Goal: Task Accomplishment & Management: Manage account settings

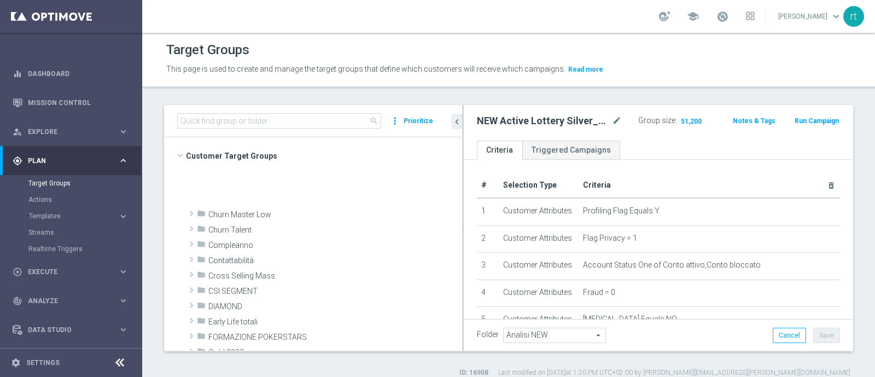
scroll to position [207, 0]
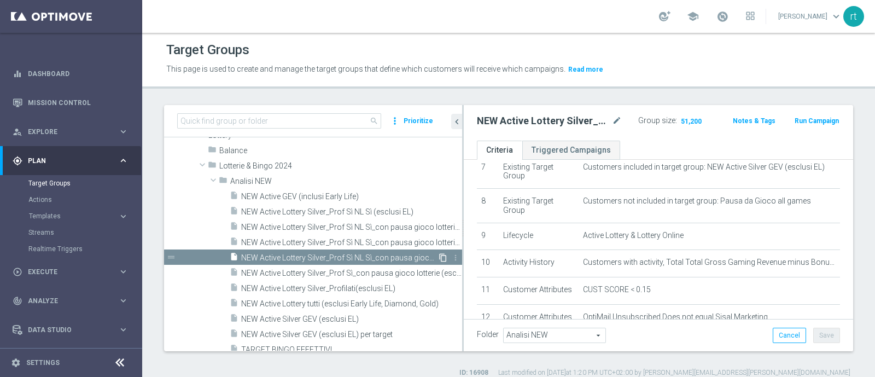
click at [439, 259] on icon "content_copy" at bounding box center [443, 257] width 9 height 9
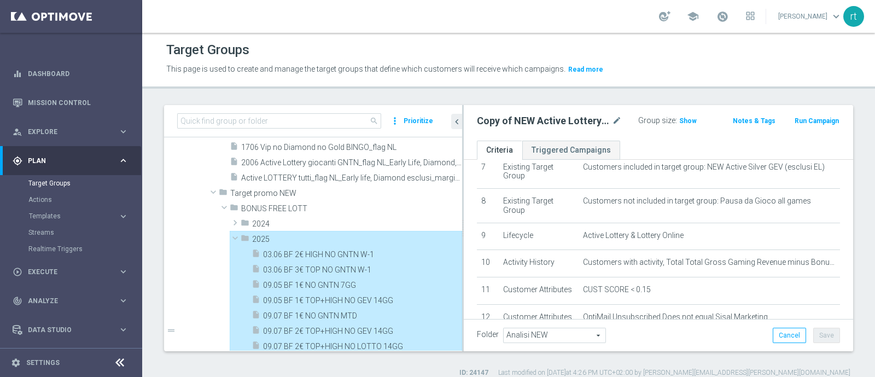
scroll to position [708, 0]
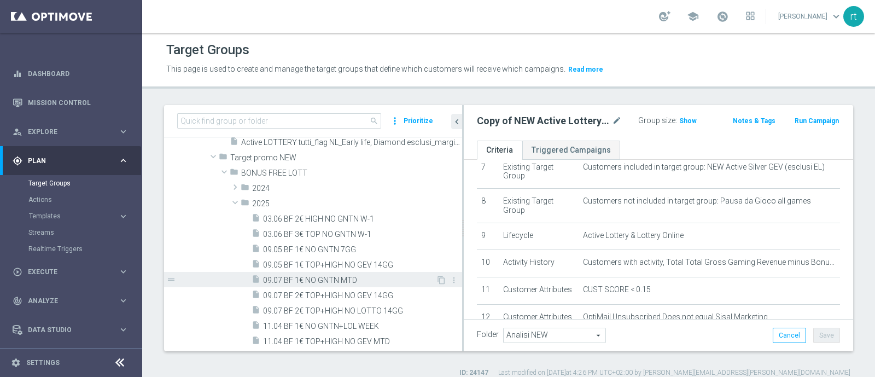
type input "2025"
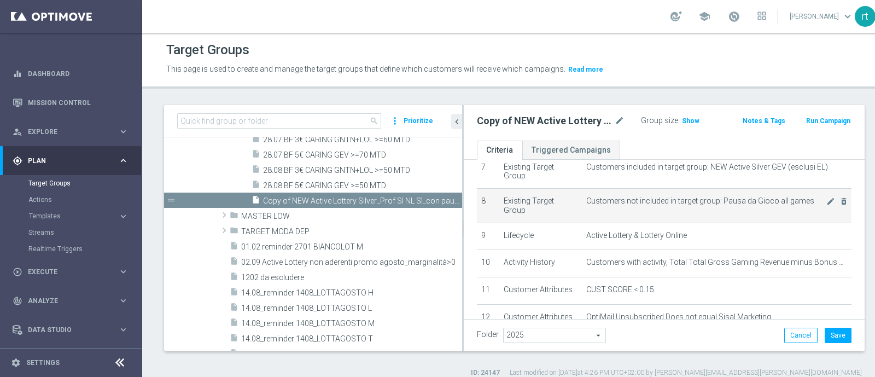
scroll to position [405, 0]
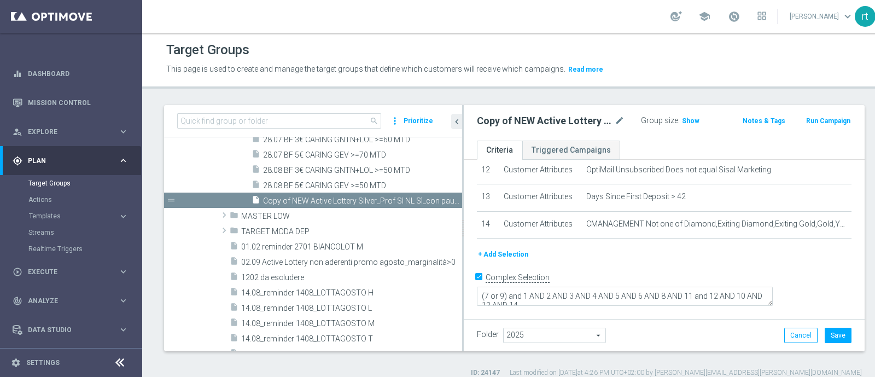
click at [505, 260] on button "+ Add Selection" at bounding box center [503, 254] width 52 height 12
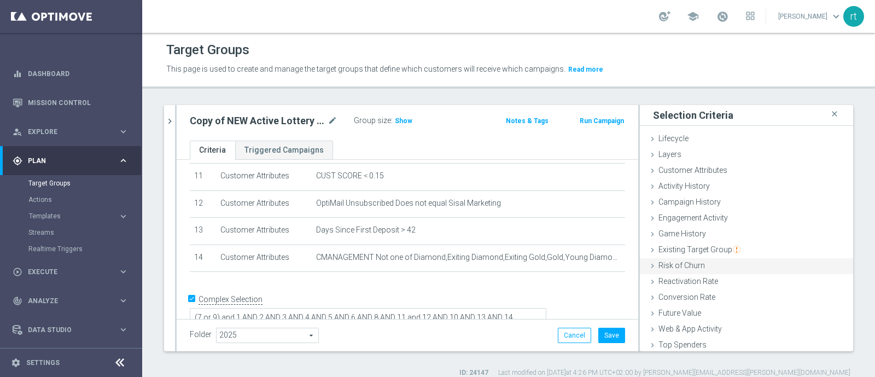
scroll to position [50, 0]
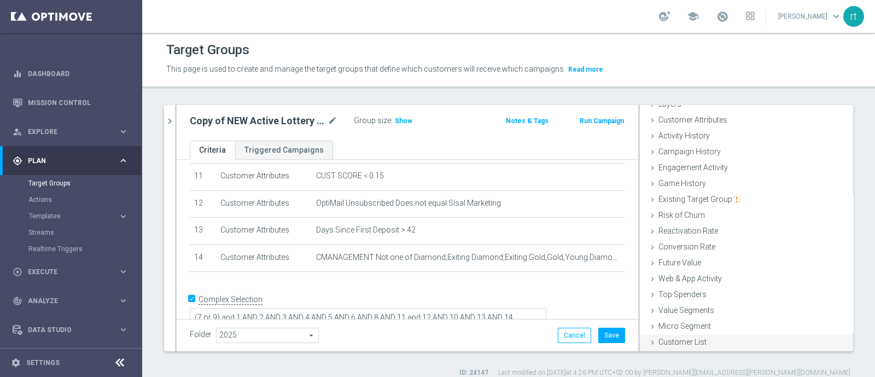
click at [689, 343] on span "Customer List" at bounding box center [682, 341] width 48 height 9
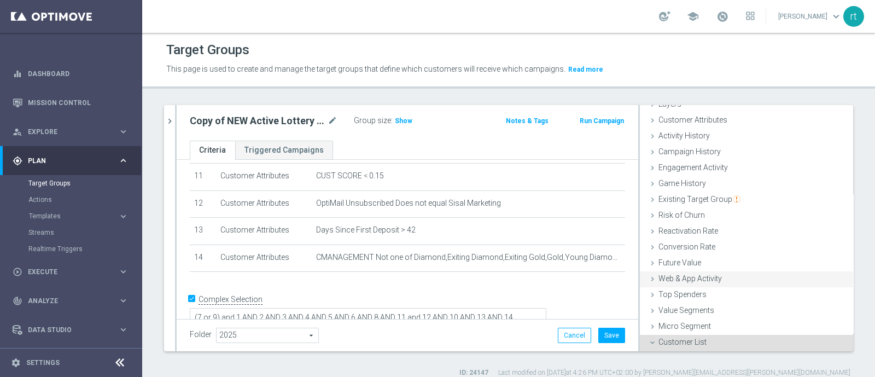
scroll to position [149, 0]
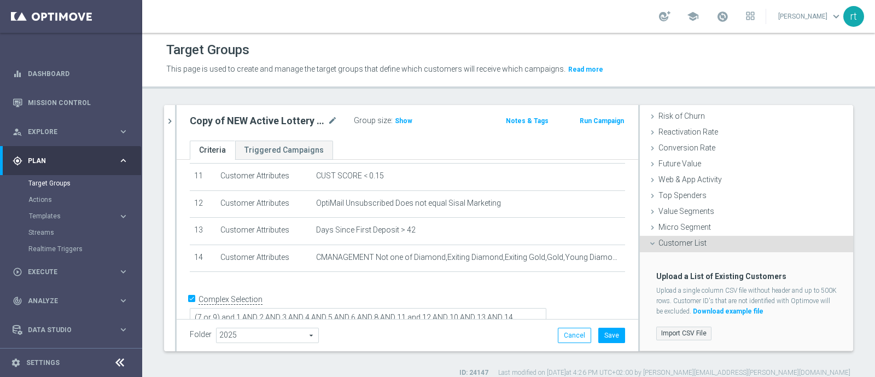
click at [669, 334] on label "Import CSV File" at bounding box center [683, 333] width 55 height 14
click at [0, 0] on input "Import CSV File" at bounding box center [0, 0] width 0 height 0
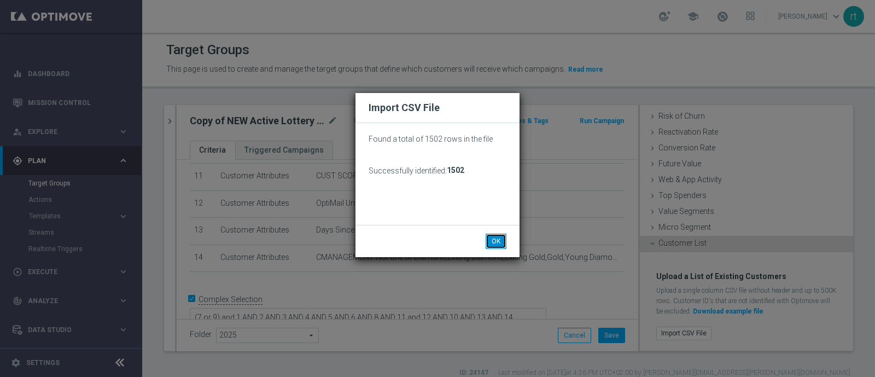
click at [492, 237] on button "OK" at bounding box center [496, 240] width 21 height 15
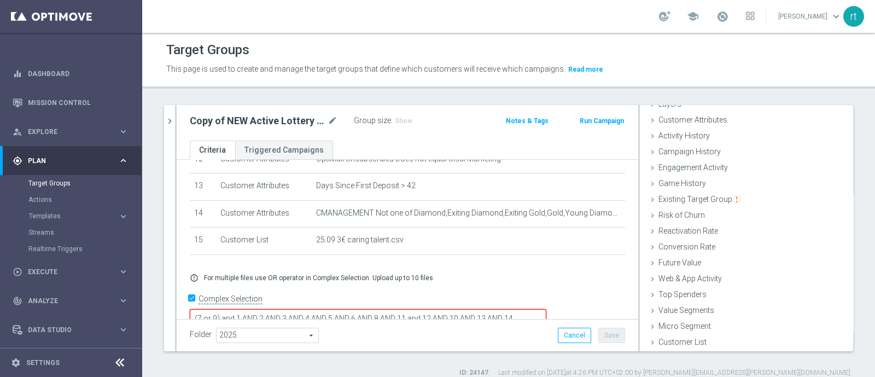
scroll to position [9, 0]
click at [292, 309] on textarea "(7 or 9) and 1 AND 2 AND 3 AND 4 AND 5 AND 6 AND 8 AND 11 and 12 AND 10 AND 13 …" at bounding box center [368, 318] width 357 height 19
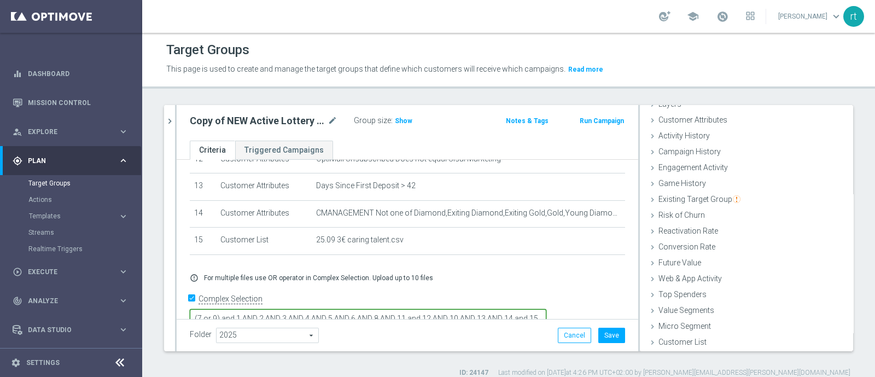
type textarea "(7 or 9) and 1 AND 2 AND 3 AND 4 AND 5 AND 6 AND 8 AND 11 and 12 AND 10 AND 13 …"
click at [402, 113] on div "Group size : Show" at bounding box center [408, 119] width 109 height 13
click at [402, 118] on span "Show" at bounding box center [403, 121] width 17 height 8
click at [329, 120] on icon "mode_edit" at bounding box center [333, 120] width 10 height 13
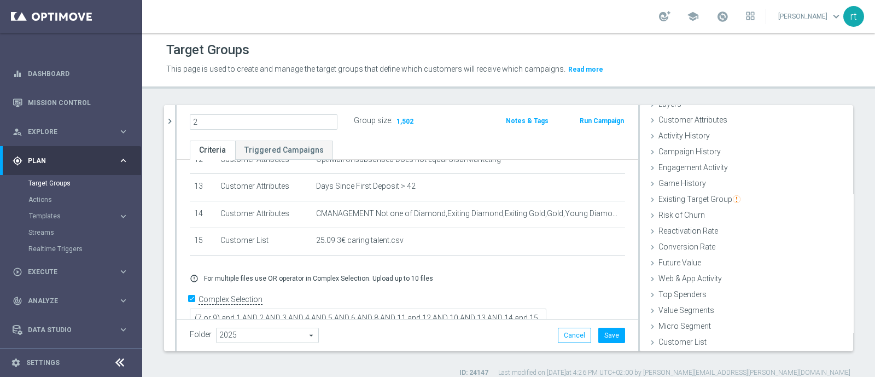
scroll to position [0, 0]
type input "25.09 BF 3€ CARING >=80 MTD"
click at [385, 89] on div "Target Groups This page is used to create and manage the target groups that def…" at bounding box center [508, 205] width 733 height 344
click at [599, 334] on button "Save" at bounding box center [611, 335] width 27 height 15
click at [172, 125] on icon "chevron_right" at bounding box center [170, 121] width 10 height 10
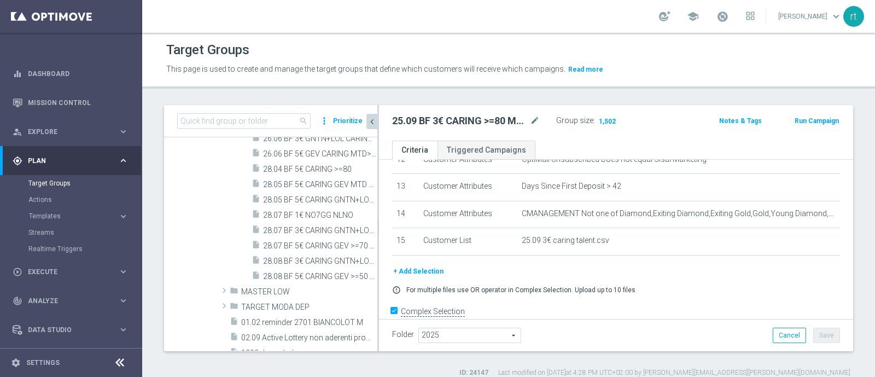
scroll to position [1220, 0]
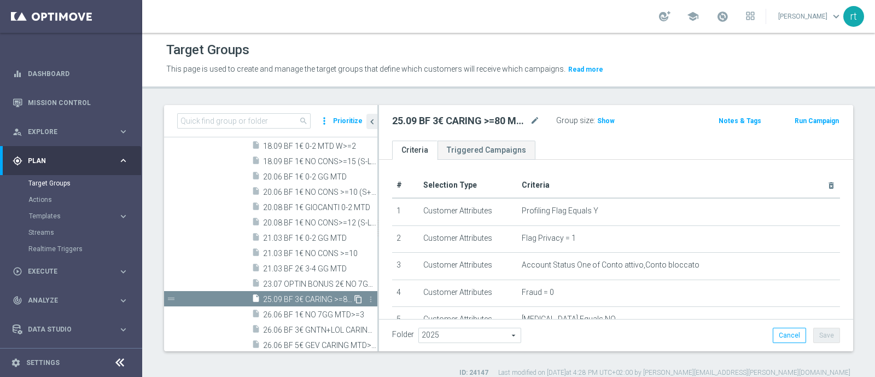
click at [354, 295] on icon "content_copy" at bounding box center [358, 299] width 9 height 9
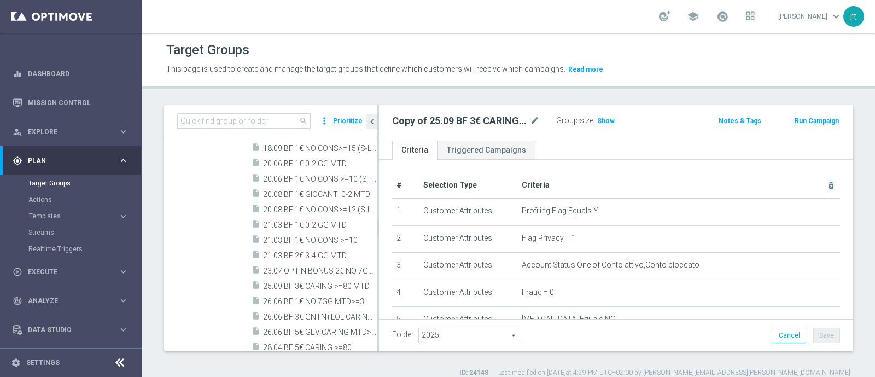
scroll to position [916, 0]
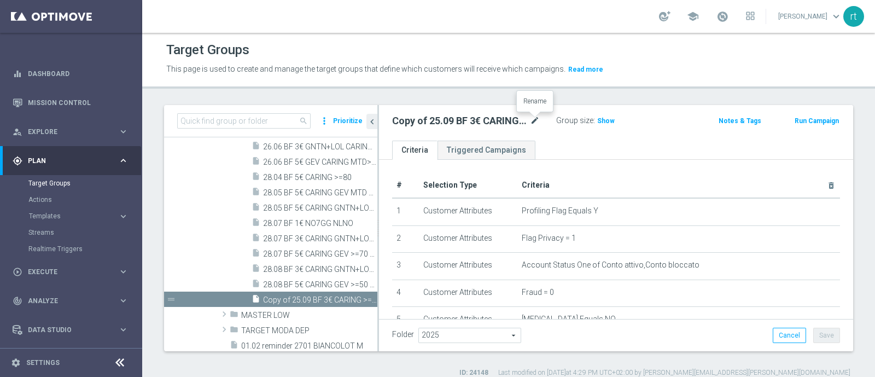
click at [535, 120] on icon "mode_edit" at bounding box center [535, 120] width 10 height 13
click at [427, 121] on input "Copy of 25.09 BF 3€ CARING >=80 MTD" at bounding box center [466, 121] width 148 height 15
click at [431, 124] on input "25.09 BF 3€ CARING >=80 MTD" at bounding box center [466, 121] width 148 height 15
type input "25.09 BF 1€ no gntn 7gg"
click at [520, 102] on div "Target Groups This page is used to create and manage the target groups that def…" at bounding box center [508, 205] width 733 height 344
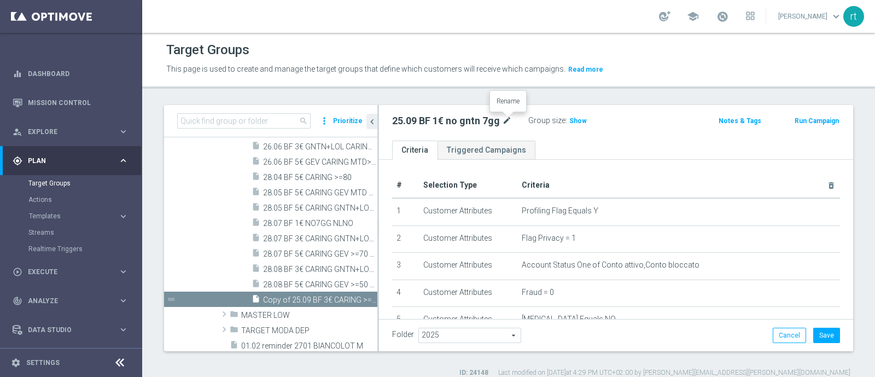
click at [510, 120] on icon "mode_edit" at bounding box center [507, 120] width 10 height 13
click at [498, 125] on input "25.09 BF 1€ no gntn 7gg" at bounding box center [466, 121] width 148 height 15
click at [481, 119] on input "25.09 BF 1€ no gntn 7gg NGRFL>=5" at bounding box center [466, 121] width 148 height 15
click at [521, 126] on input "25.09 BF 1€ no gntn 7gg NGRFL>=5" at bounding box center [466, 121] width 148 height 15
type input "25.09 BF 1€ no gntn 7gg NGRFL>=5"
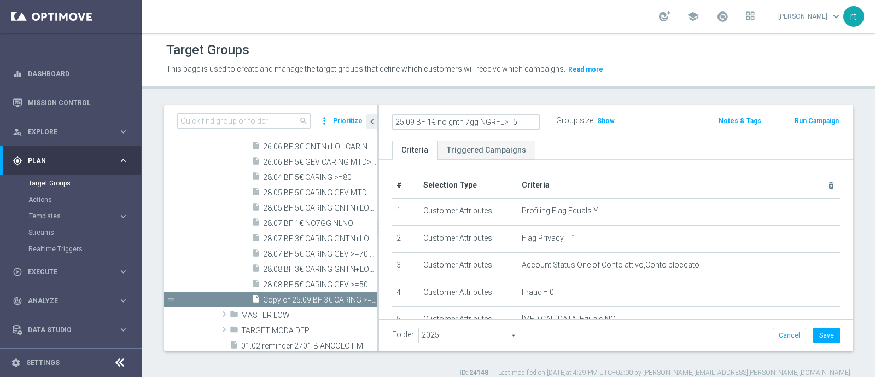
click at [596, 94] on div "Target Groups This page is used to create and manage the target groups that def…" at bounding box center [508, 205] width 733 height 344
click at [817, 332] on button "Save" at bounding box center [826, 335] width 27 height 15
click at [536, 120] on icon "mode_edit" at bounding box center [535, 120] width 10 height 13
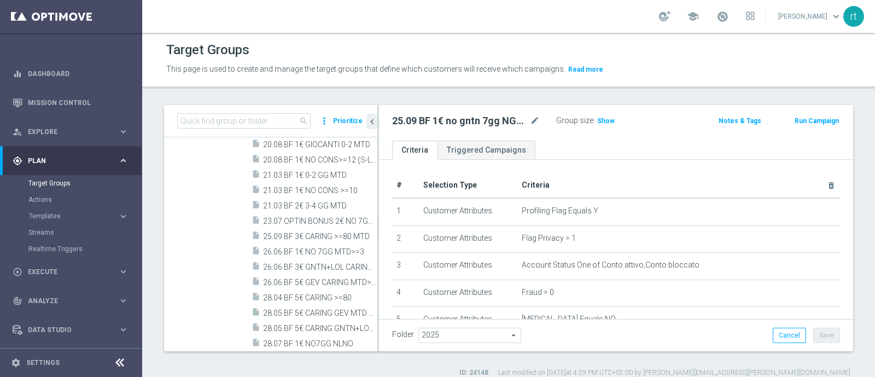
scroll to position [801, 0]
click at [300, 238] on span "25.09 BF 3€ CARING >=80 MTD" at bounding box center [308, 237] width 90 height 9
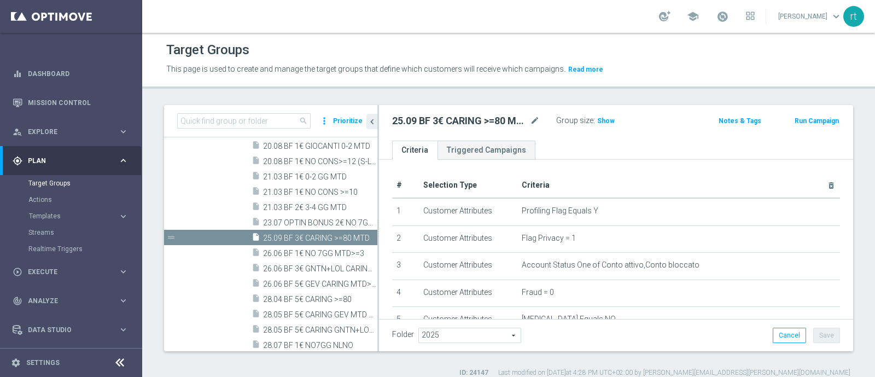
click at [540, 120] on div "25.09 BF 3€ CARING >=80 MTD mode_edit" at bounding box center [474, 120] width 164 height 15
click at [537, 120] on icon "mode_edit" at bounding box center [535, 120] width 10 height 13
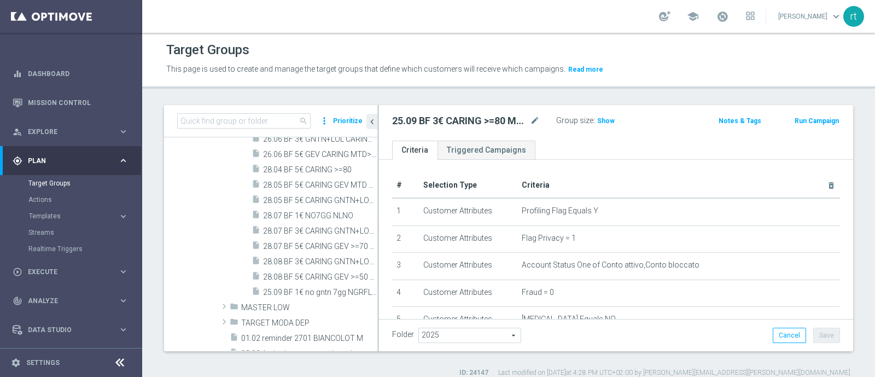
scroll to position [937, 0]
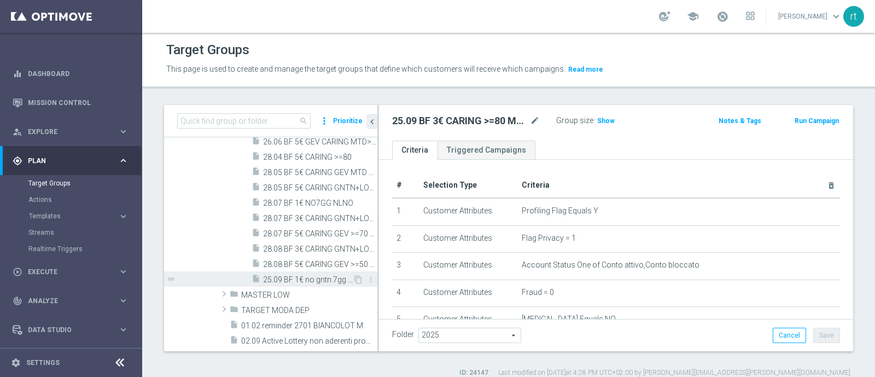
click at [312, 281] on span "25.09 BF 1€ no gntn 7gg NGRFL>=5" at bounding box center [308, 279] width 90 height 9
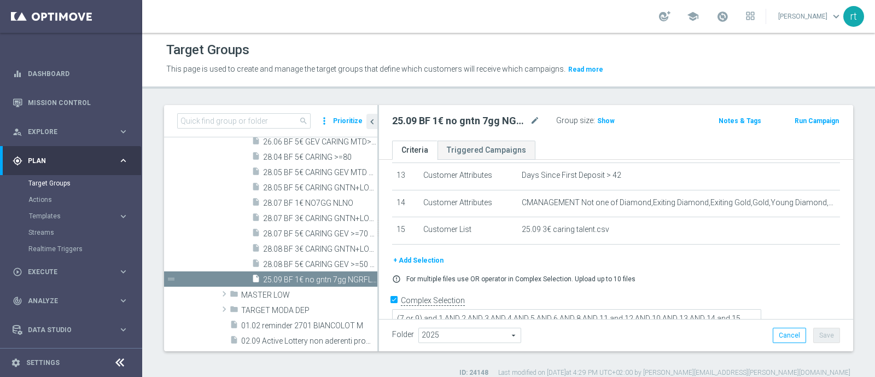
scroll to position [11, 0]
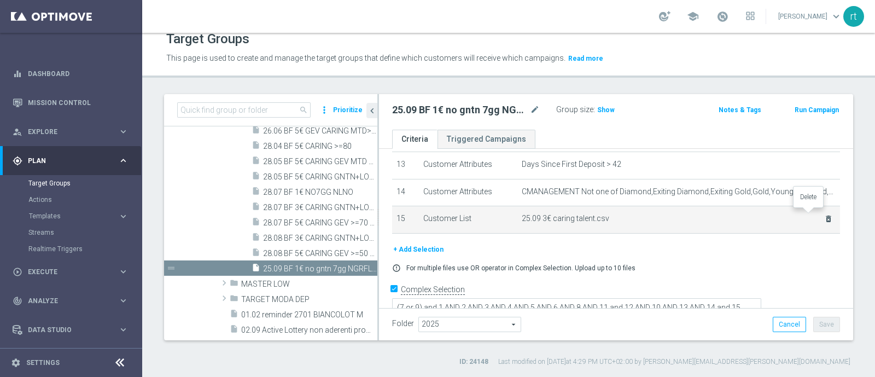
click at [824, 214] on icon "delete_forever" at bounding box center [828, 218] width 9 height 9
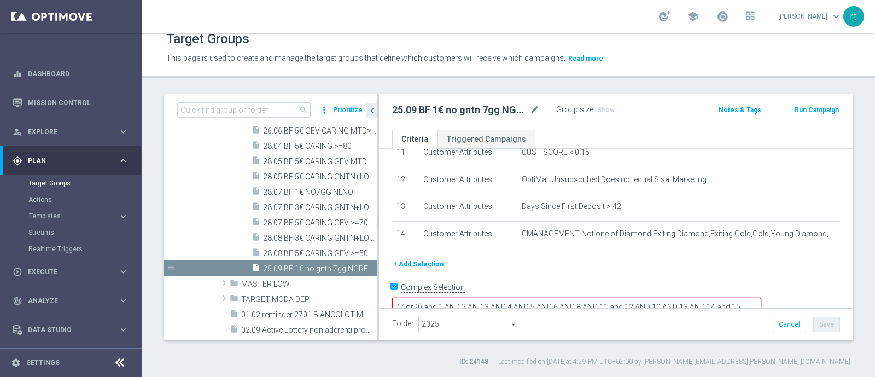
click at [422, 260] on button "+ Add Selection" at bounding box center [418, 264] width 52 height 12
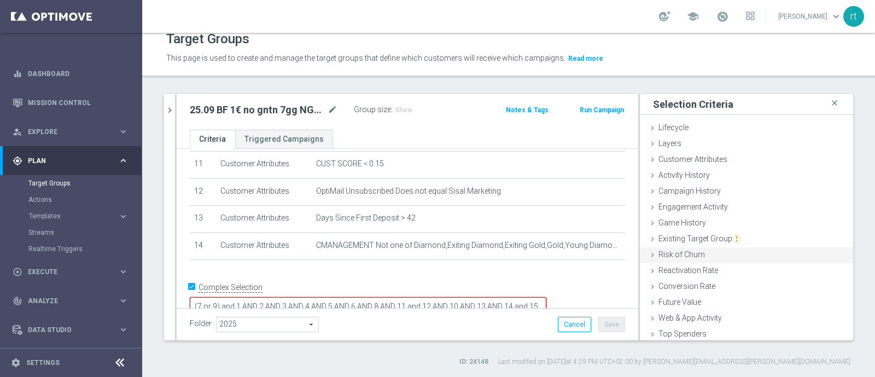
scroll to position [50, 0]
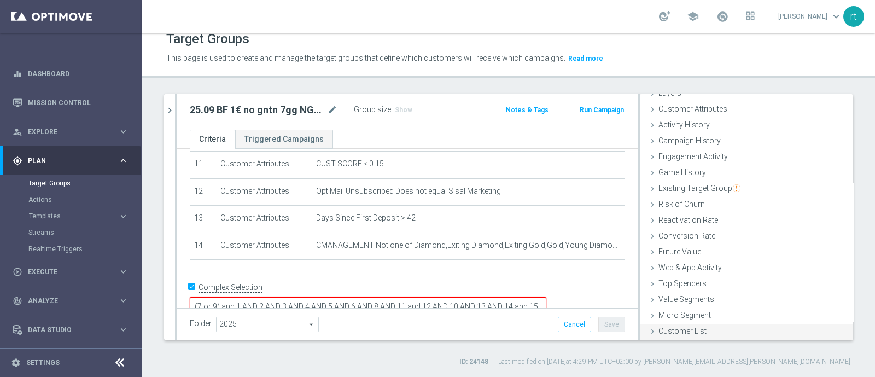
click at [690, 327] on span "Customer List" at bounding box center [682, 330] width 48 height 9
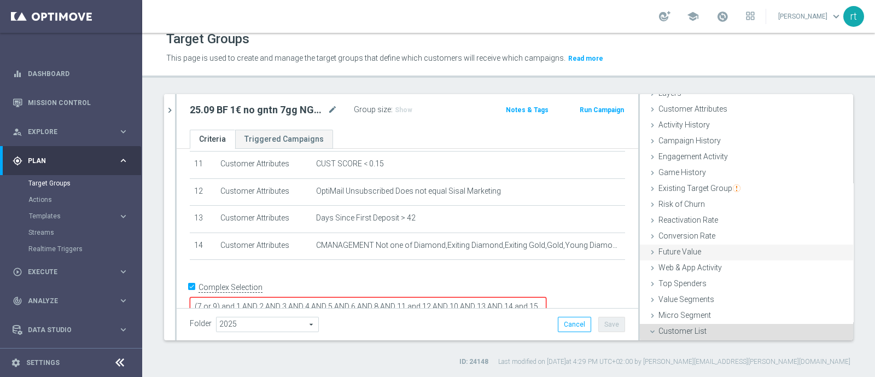
scroll to position [149, 0]
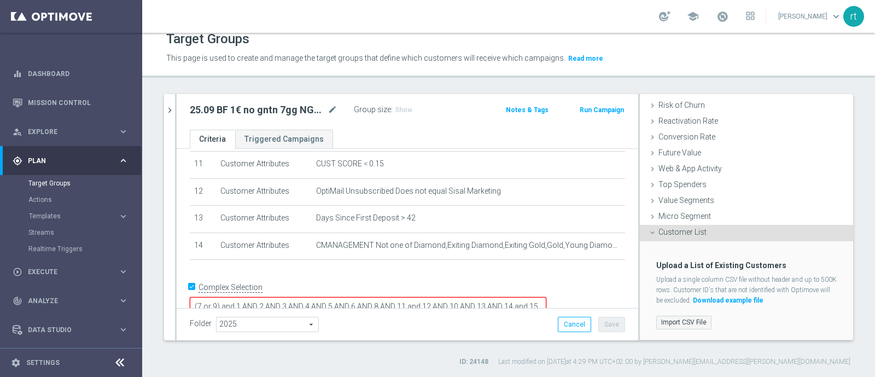
click at [674, 317] on label "Import CSV File" at bounding box center [683, 323] width 55 height 14
click at [0, 0] on input "Import CSV File" at bounding box center [0, 0] width 0 height 0
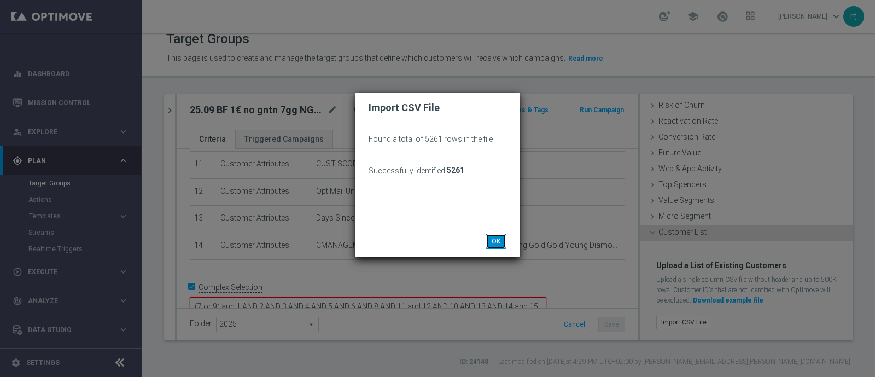
click at [490, 246] on button "OK" at bounding box center [496, 240] width 21 height 15
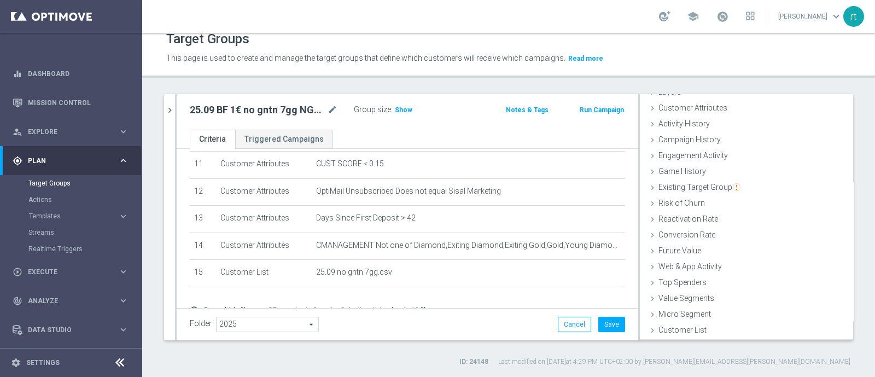
scroll to position [50, 0]
click at [394, 112] on h3 "Show" at bounding box center [404, 110] width 20 height 12
click at [387, 346] on div "search more_vert Prioritize Customer Target Groups library_add create_new_folder" at bounding box center [508, 230] width 733 height 272
click at [610, 326] on button "Save" at bounding box center [611, 324] width 27 height 15
click at [174, 107] on icon "chevron_right" at bounding box center [170, 110] width 10 height 10
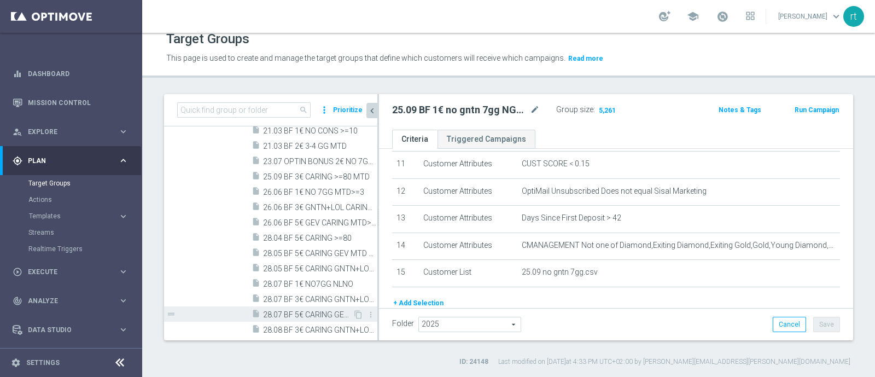
scroll to position [840, 0]
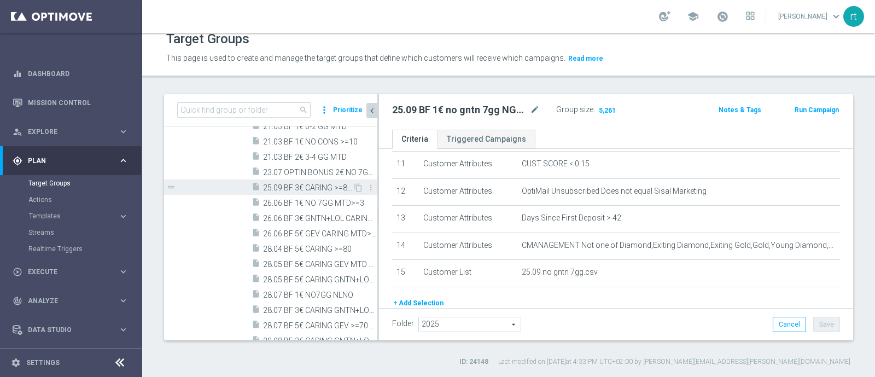
click at [295, 188] on span "25.09 BF 3€ CARING >=80 MTD" at bounding box center [308, 187] width 90 height 9
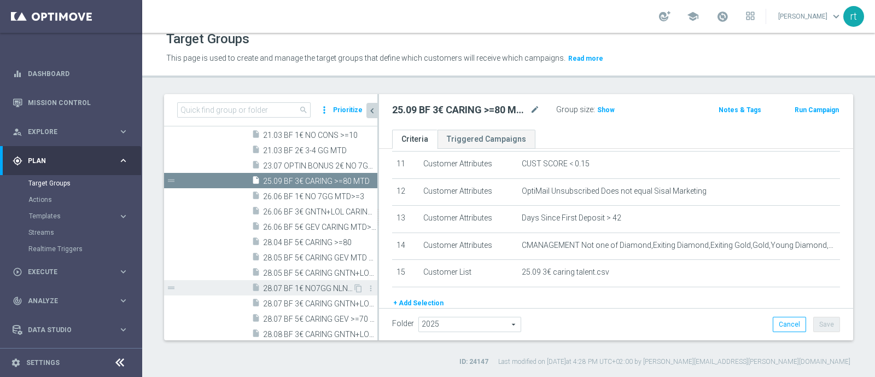
scroll to position [1007, 0]
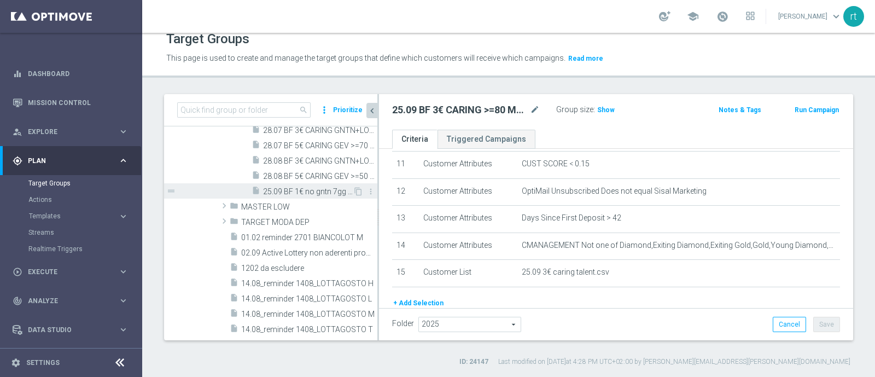
click at [307, 190] on span "25.09 BF 1€ no gntn 7gg NGRFL>=5" at bounding box center [308, 191] width 90 height 9
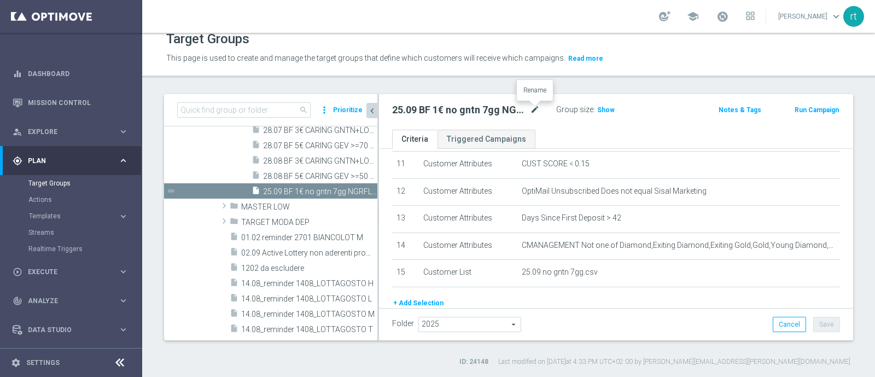
click at [539, 105] on icon "mode_edit" at bounding box center [535, 109] width 10 height 13
click at [486, 20] on div "school roberto tucci keyboard_arrow_down rt" at bounding box center [508, 16] width 733 height 33
click at [355, 20] on div "school roberto tucci keyboard_arrow_down rt" at bounding box center [508, 16] width 733 height 33
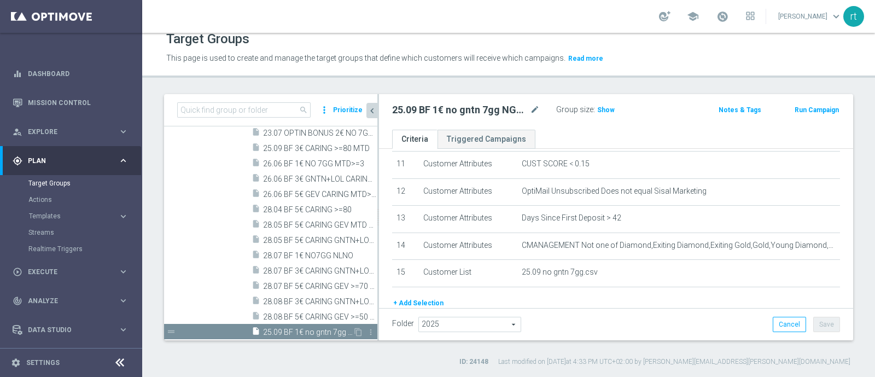
scroll to position [825, 0]
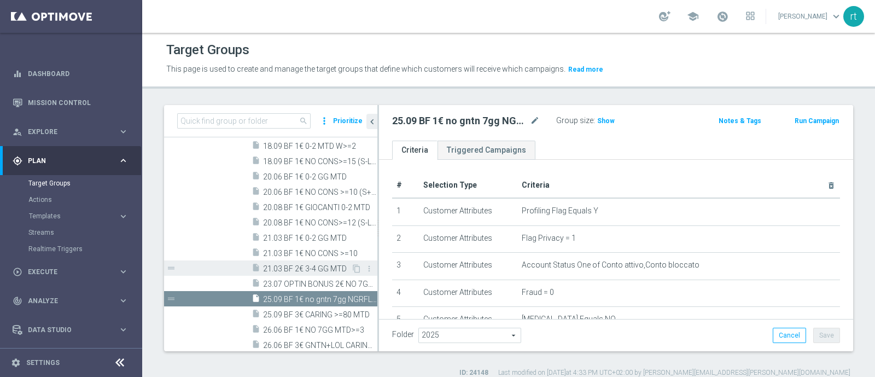
scroll to position [783, 0]
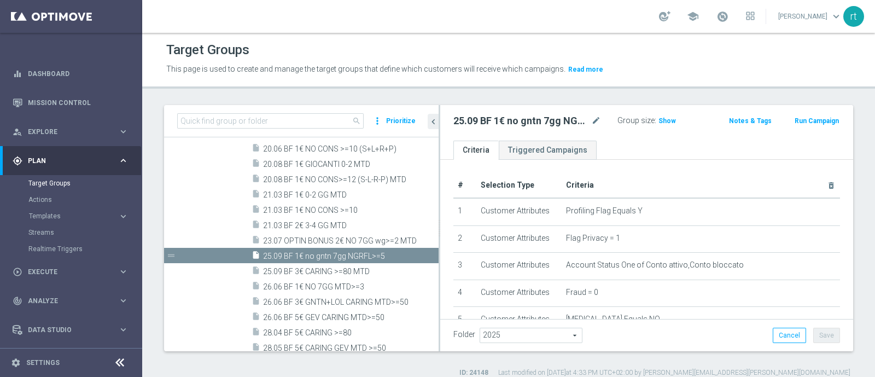
drag, startPoint x: 377, startPoint y: 253, endPoint x: 439, endPoint y: 255, distance: 61.3
click at [439, 255] on div at bounding box center [440, 228] width 2 height 246
click at [319, 264] on div "insert_drive_file 25.09 BF 3€ CARING >=80 MTD" at bounding box center [332, 270] width 161 height 15
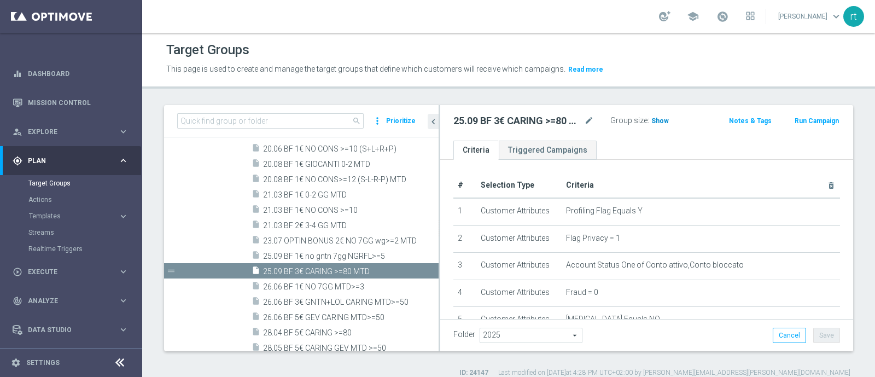
click at [656, 123] on span "Show" at bounding box center [659, 121] width 17 height 8
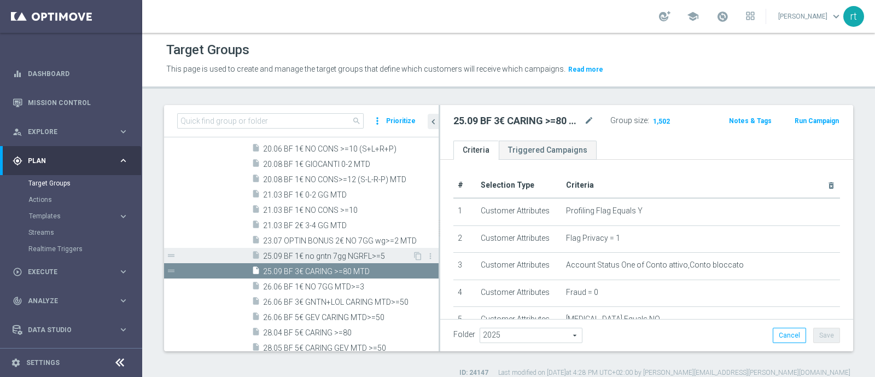
click at [295, 252] on span "25.09 BF 1€ no gntn 7gg NGRFL>=5" at bounding box center [337, 256] width 149 height 9
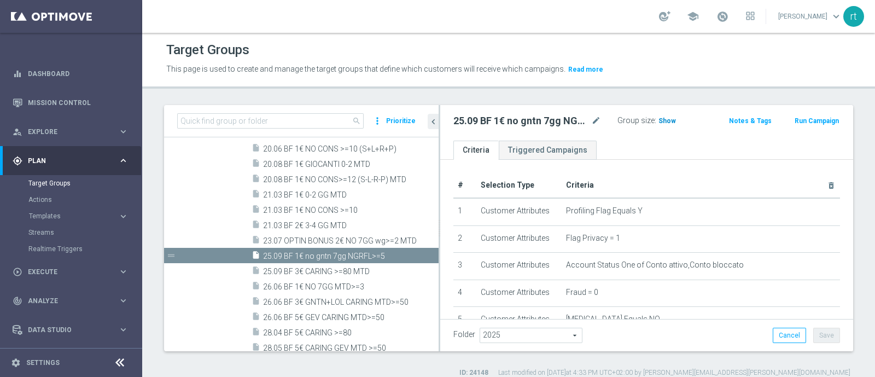
click at [659, 118] on span "Show" at bounding box center [666, 121] width 17 height 8
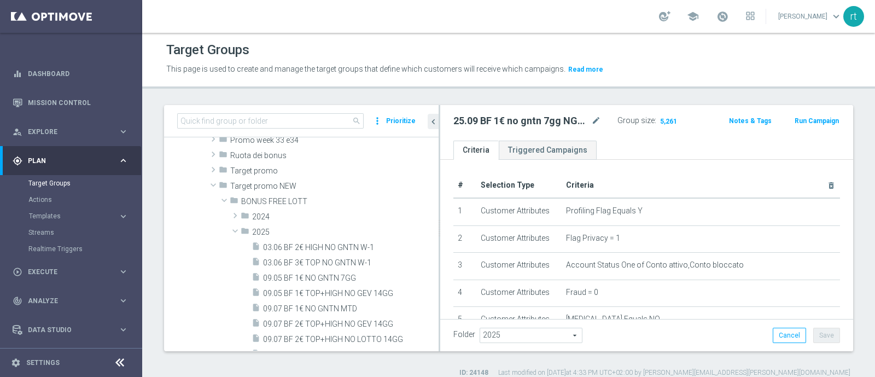
scroll to position [375, 0]
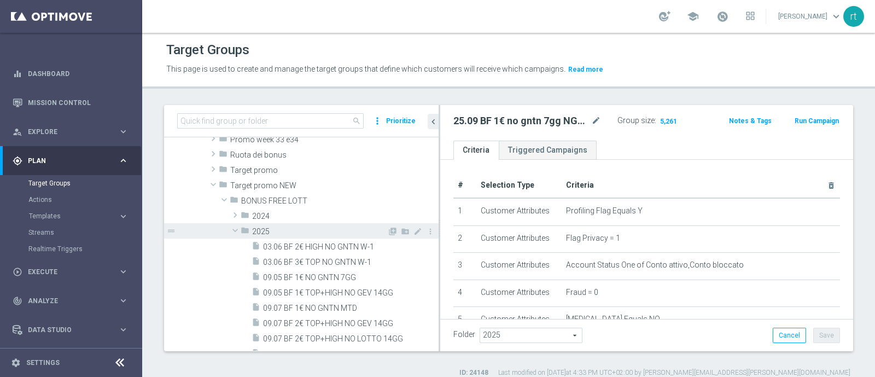
click at [271, 225] on div "folder 2025" at bounding box center [314, 230] width 147 height 15
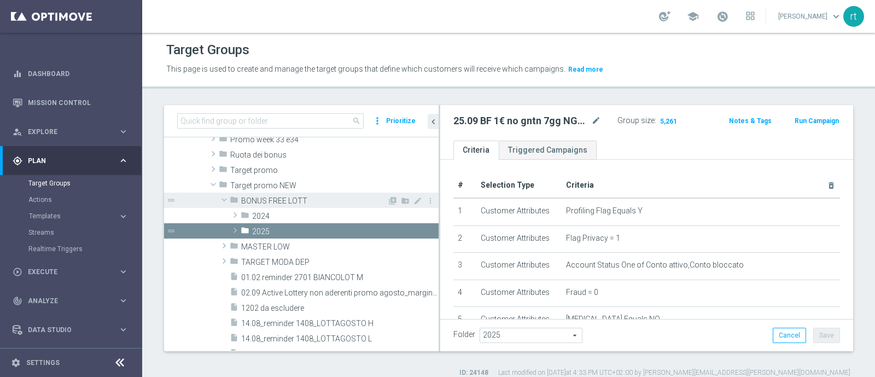
click at [257, 198] on span "BONUS FREE LOTT" at bounding box center [314, 200] width 146 height 9
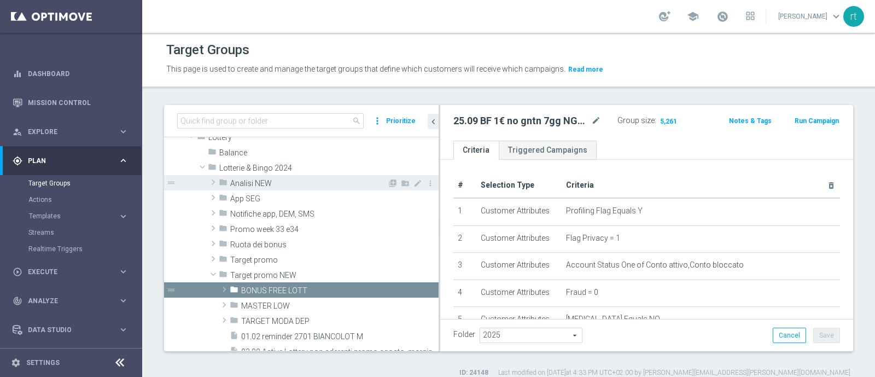
scroll to position [235, 0]
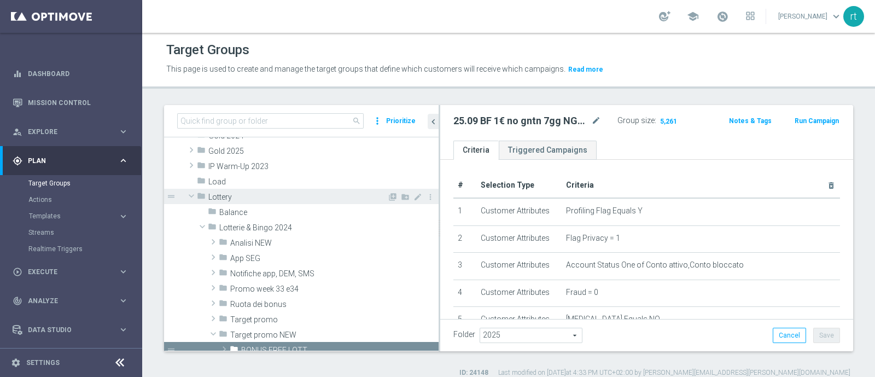
click at [241, 201] on div "folder Lottery" at bounding box center [292, 196] width 190 height 15
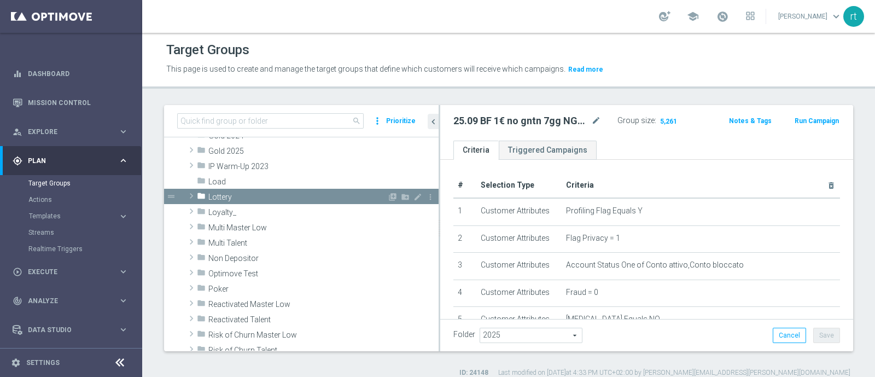
click at [234, 195] on span "Lottery" at bounding box center [297, 196] width 179 height 9
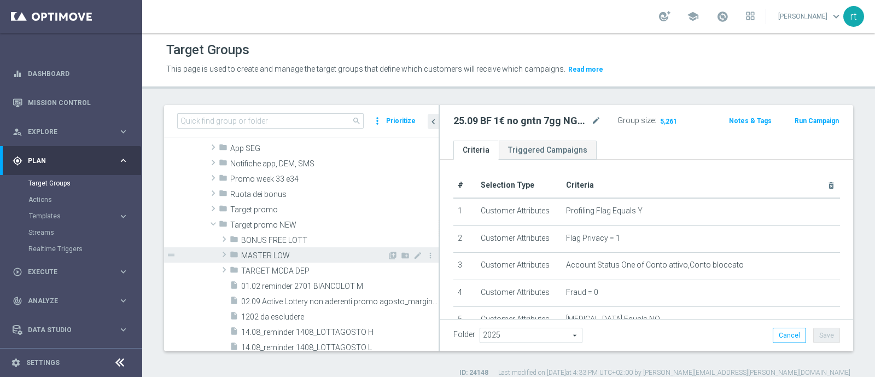
scroll to position [342, 0]
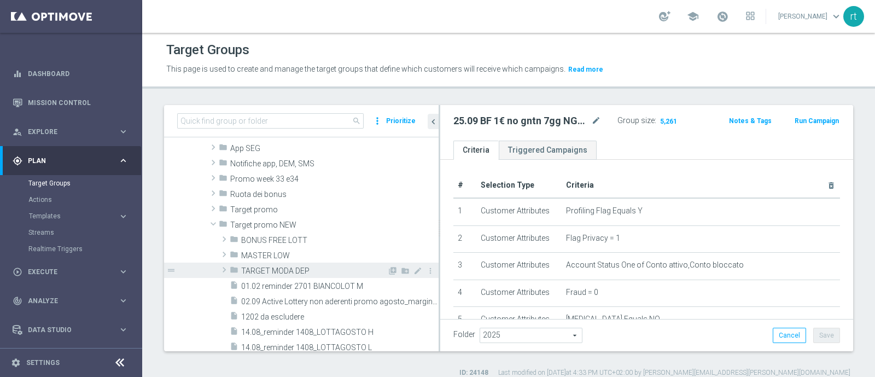
click at [267, 274] on span "TARGET MODA DEP" at bounding box center [314, 270] width 146 height 9
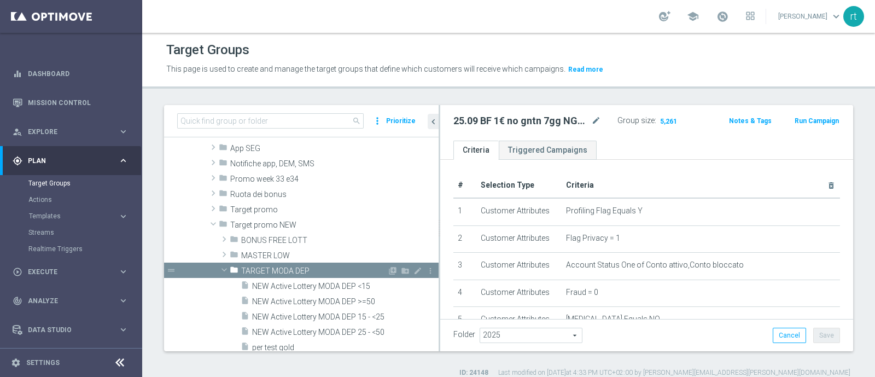
click at [267, 274] on span "TARGET MODA DEP" at bounding box center [314, 270] width 146 height 9
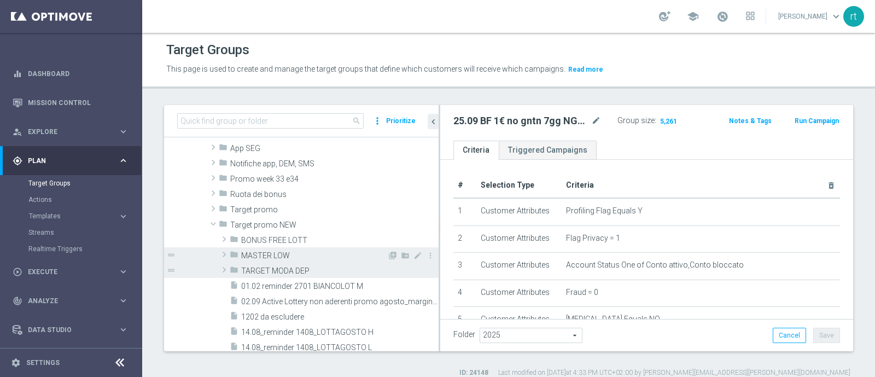
scroll to position [285, 0]
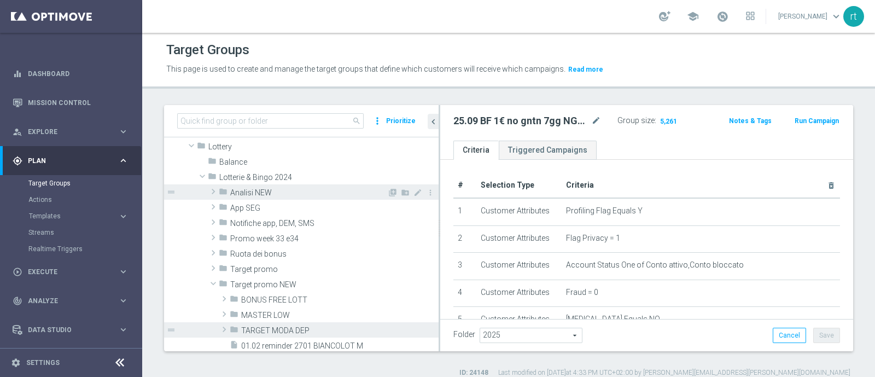
click at [259, 188] on span "Analisi NEW" at bounding box center [308, 192] width 157 height 9
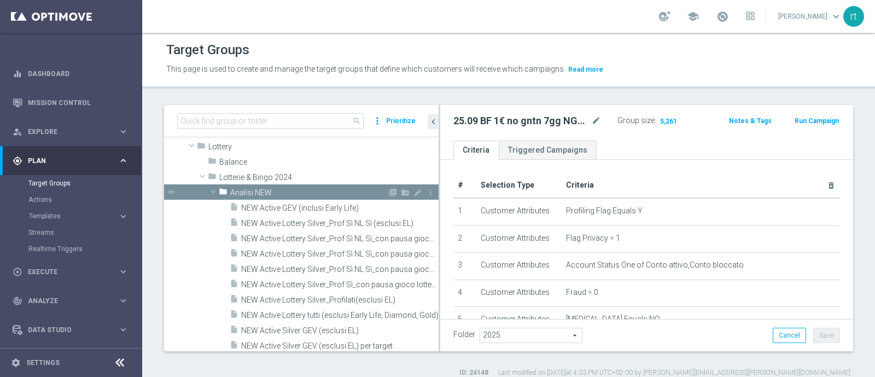
click at [267, 191] on span "Analisi NEW" at bounding box center [308, 192] width 157 height 9
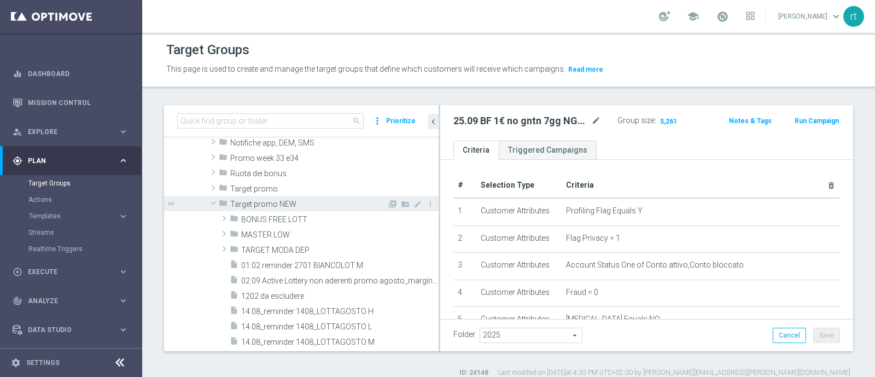
scroll to position [364, 0]
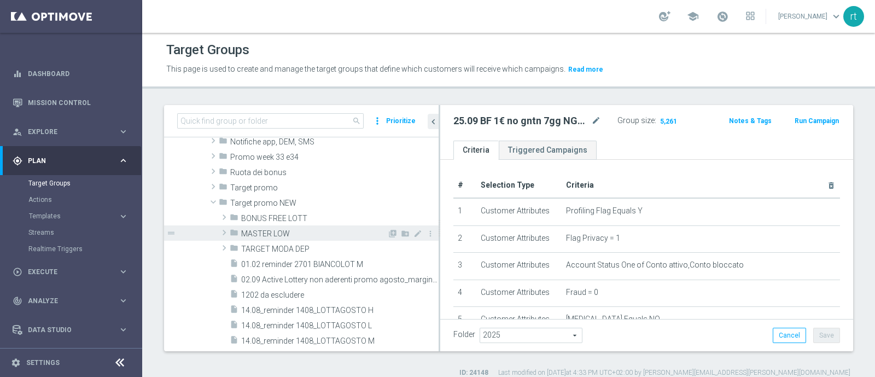
click at [268, 234] on span "MASTER LOW" at bounding box center [314, 233] width 146 height 9
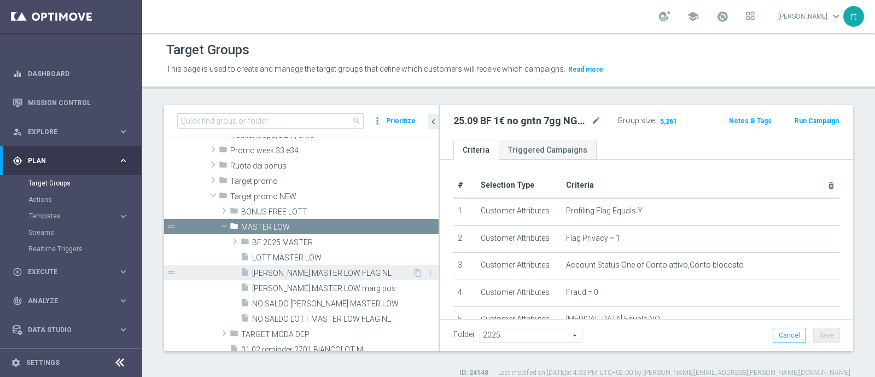
scroll to position [396, 0]
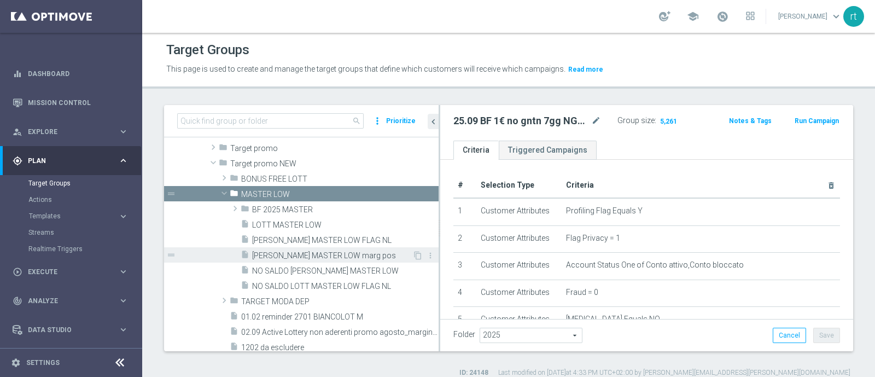
click at [291, 256] on span "[PERSON_NAME] MASTER LOW marg pos" at bounding box center [332, 255] width 160 height 9
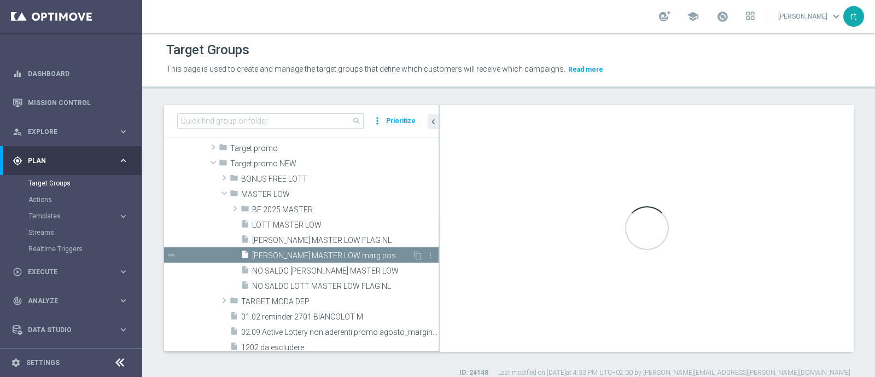
type textarea "(1 and 2 and 3 and 4 and 5 and 6 and 7 and 8 and 12 and 14 and 15 and (11 or (9…"
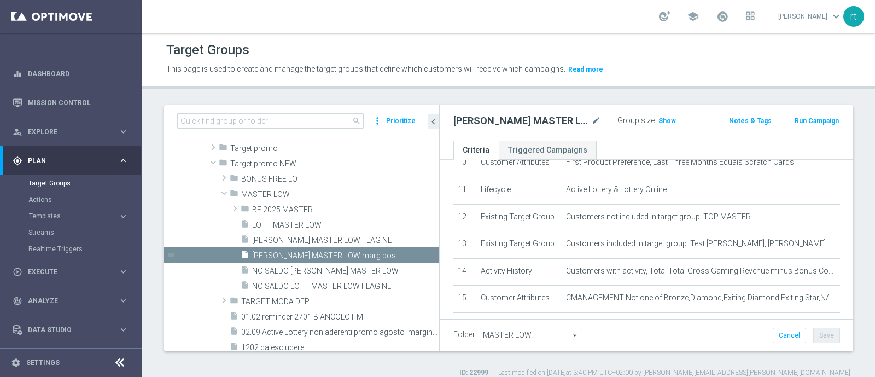
scroll to position [366, 0]
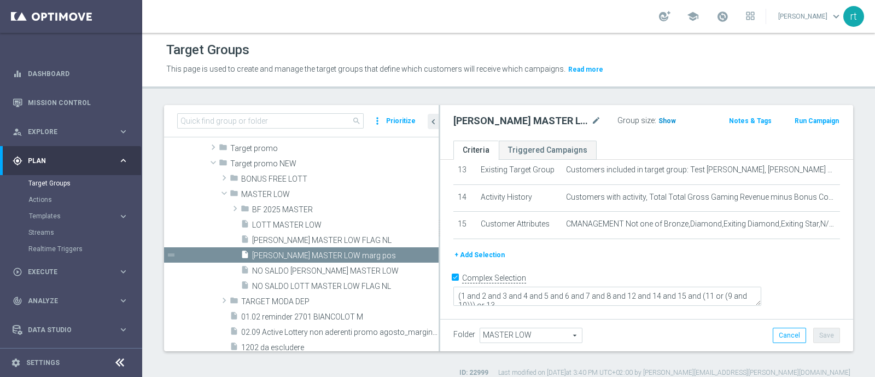
click at [658, 121] on span "Show" at bounding box center [666, 121] width 17 height 8
click at [659, 119] on span "2,304" at bounding box center [668, 122] width 19 height 10
click at [413, 253] on icon "content_copy" at bounding box center [417, 255] width 9 height 9
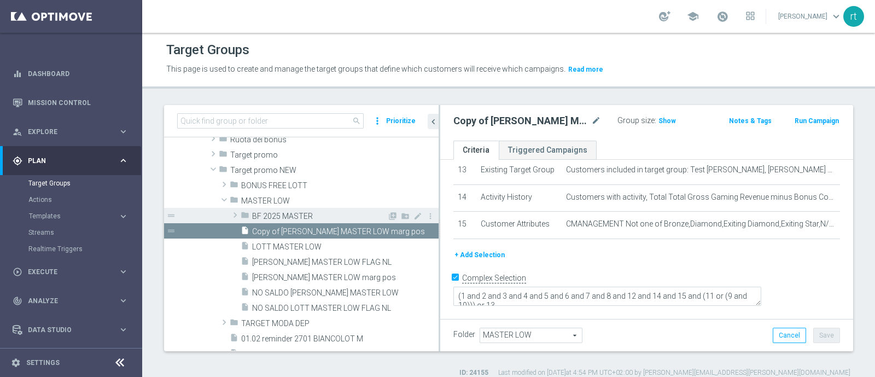
scroll to position [334, 0]
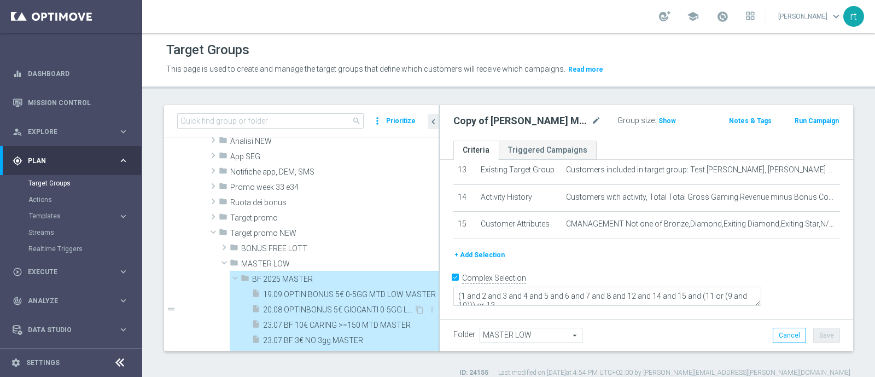
type input "BF 2025 MASTER"
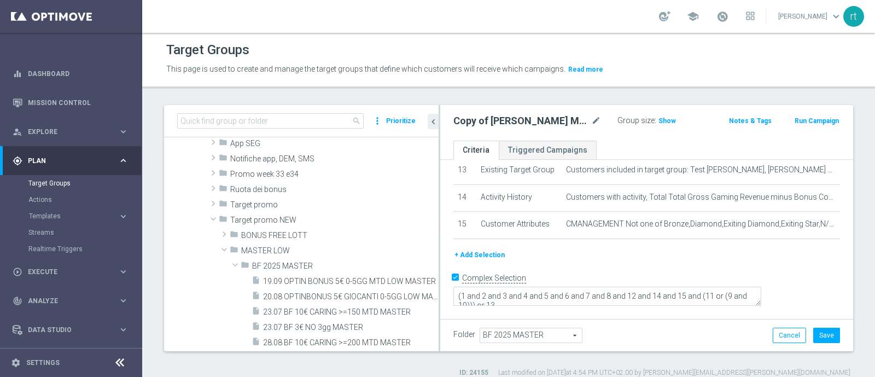
scroll to position [504, 0]
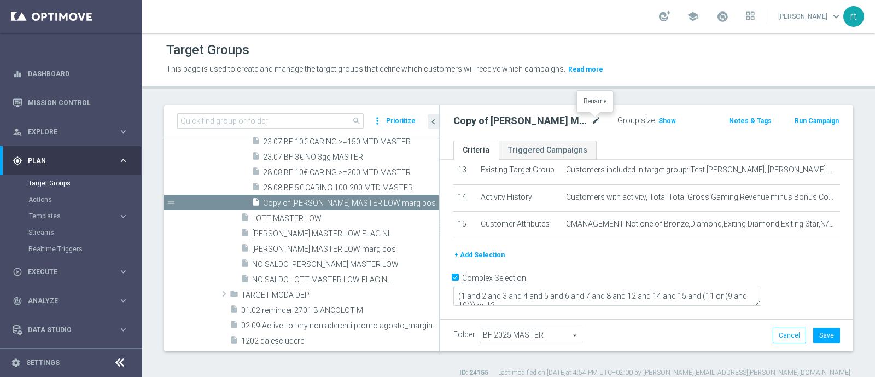
click at [599, 119] on icon "mode_edit" at bounding box center [596, 120] width 10 height 13
type input "25.09 5€ CARING >=150 MTD MASTER"
click at [600, 76] on div "This page is used to create and manage the target groups that define which cust…" at bounding box center [421, 69] width 526 height 17
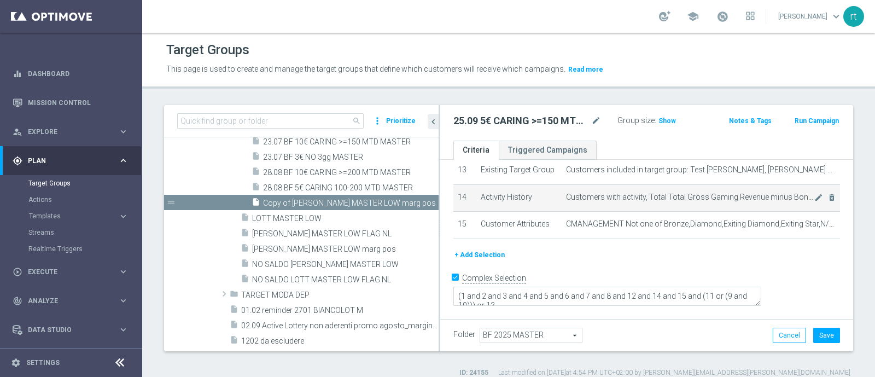
scroll to position [11, 0]
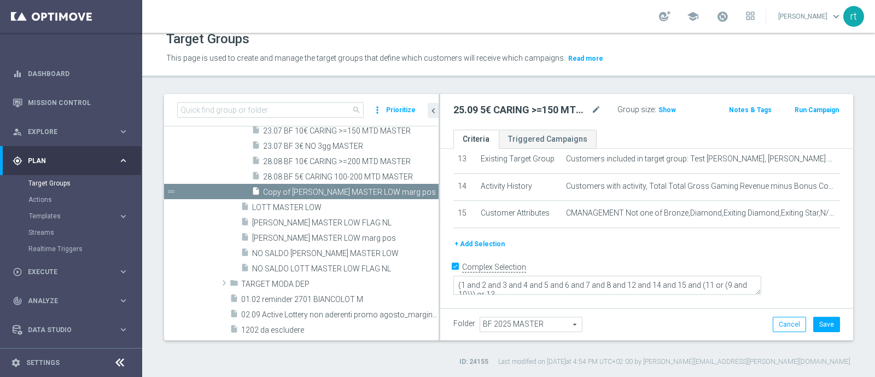
click at [490, 250] on button "+ Add Selection" at bounding box center [479, 244] width 52 height 12
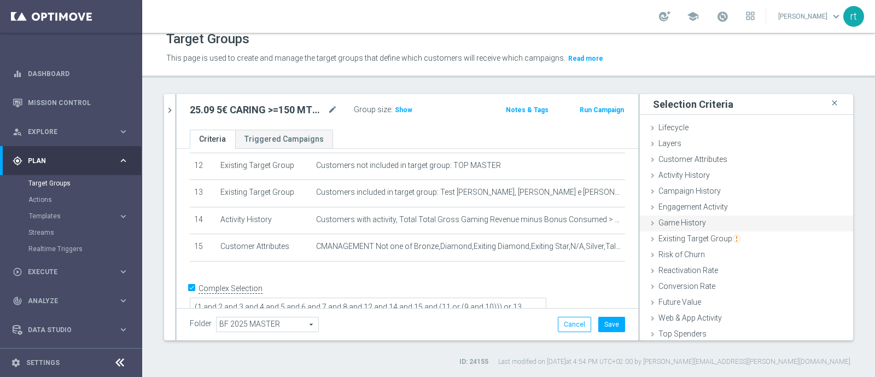
scroll to position [50, 0]
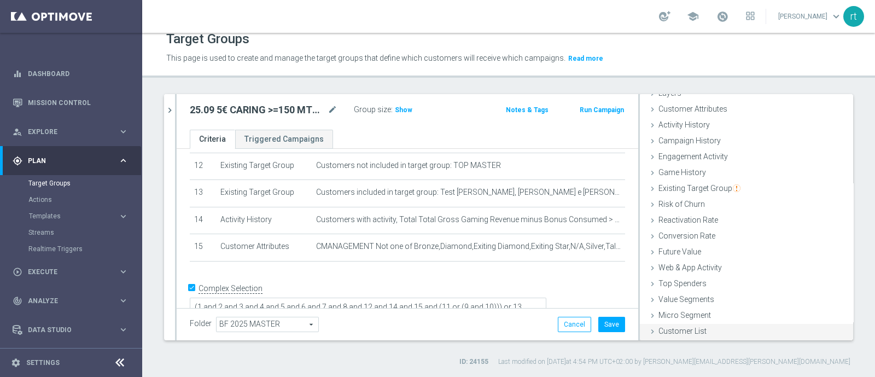
click at [675, 335] on div "Customer List done" at bounding box center [746, 332] width 213 height 16
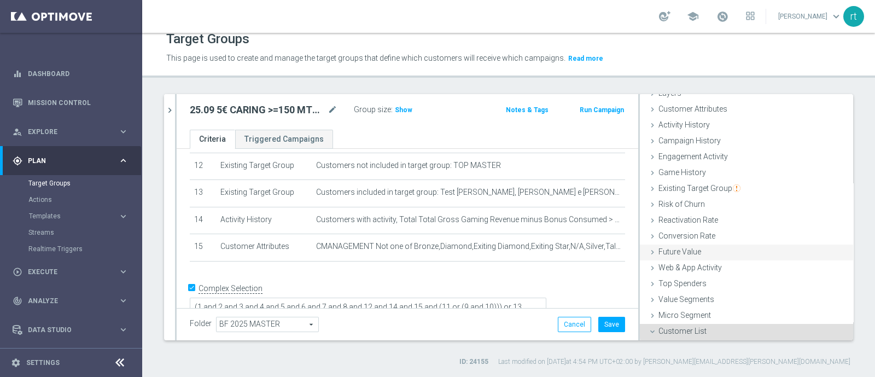
scroll to position [149, 0]
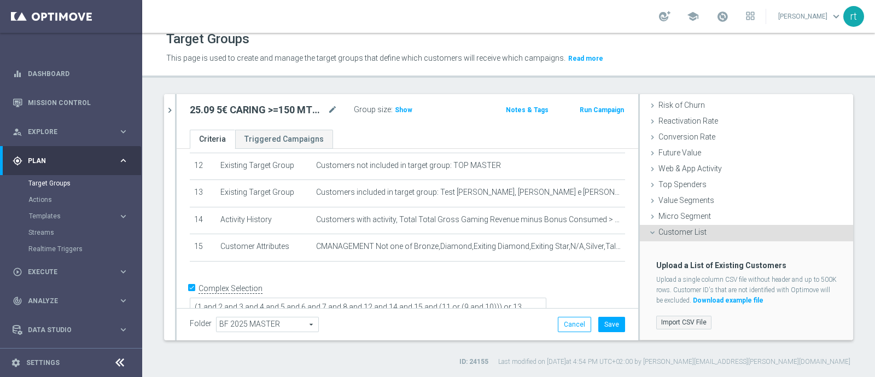
click at [670, 319] on label "Import CSV File" at bounding box center [683, 323] width 55 height 14
click at [0, 0] on input "Import CSV File" at bounding box center [0, 0] width 0 height 0
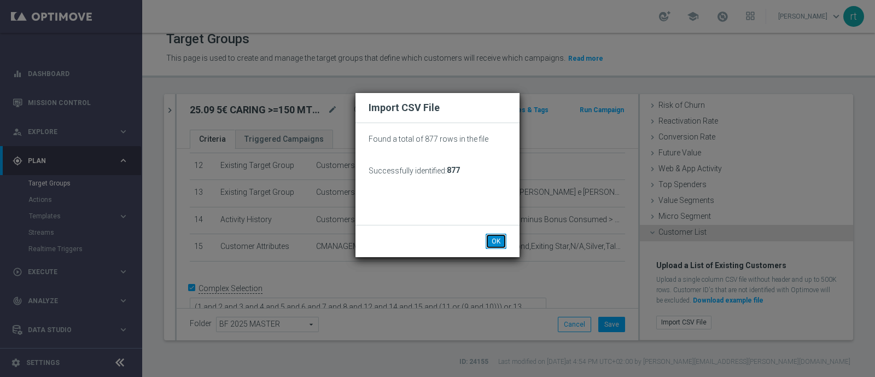
click at [491, 239] on button "OK" at bounding box center [496, 240] width 21 height 15
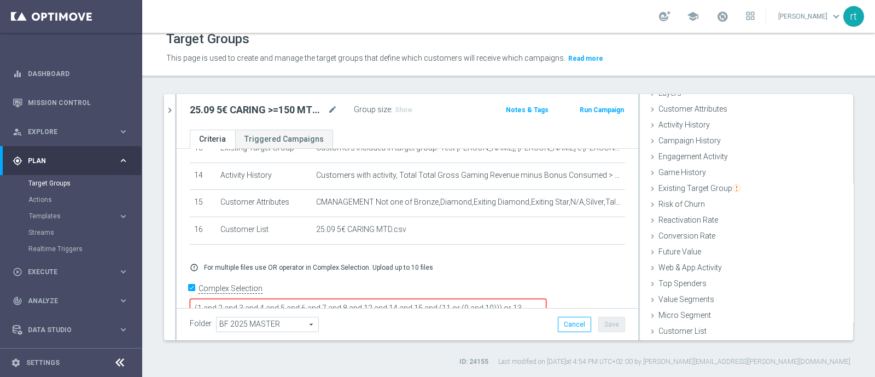
scroll to position [2, 0]
click at [512, 299] on textarea "(1 and 2 and 3 and 4 and 5 and 6 and 7 and 8 and 12 and 14 and 15 and (11 or (9…" at bounding box center [368, 308] width 357 height 19
click at [344, 299] on textarea "(1 and 2 and 3 and 4 and 5 and 6 and 7 and 8 and 12 and 14 and 15 and (11 or (9…" at bounding box center [368, 308] width 357 height 19
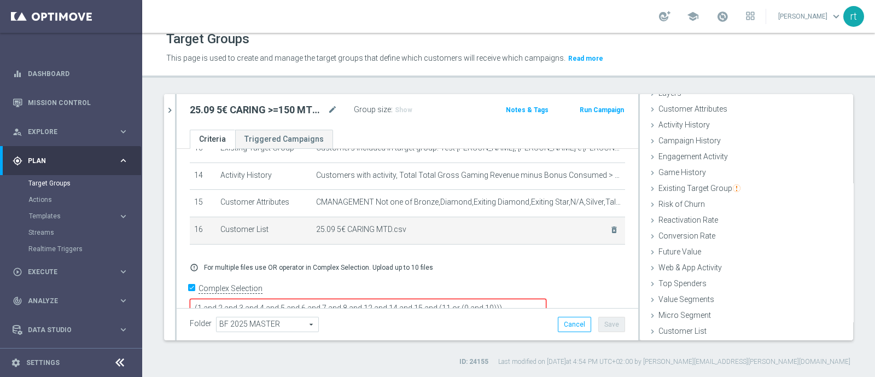
scroll to position [303, 0]
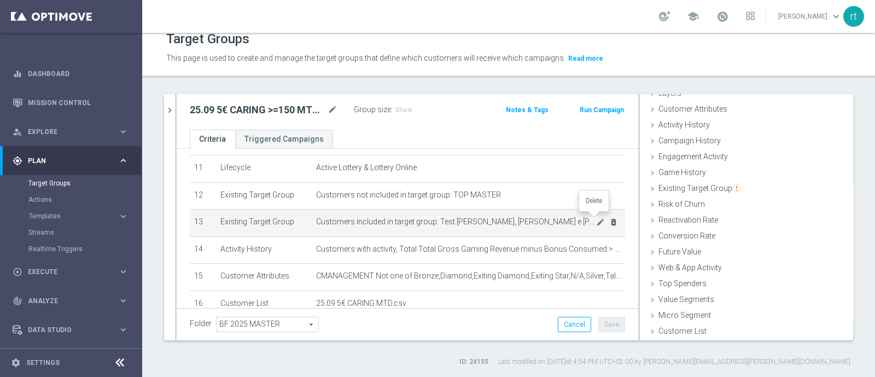
type textarea "(1 and 2 and 3 and 4 and 5 and 6 and 7 and 8 and 12 and 14 and 15 and (11 or (9…"
click at [609, 218] on icon "delete_forever" at bounding box center [613, 222] width 9 height 9
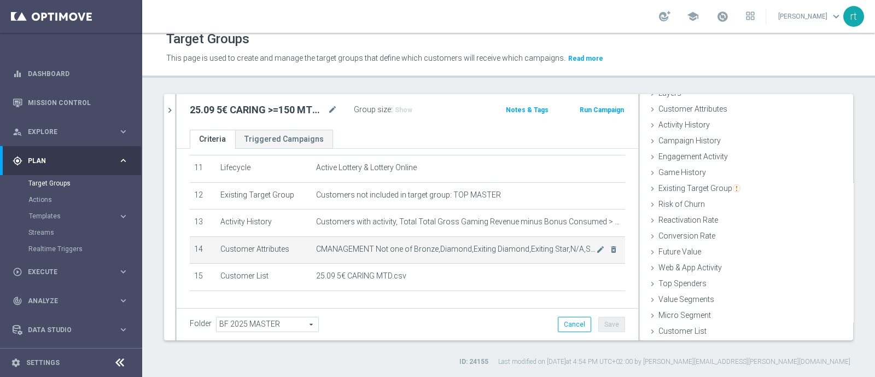
scroll to position [351, 0]
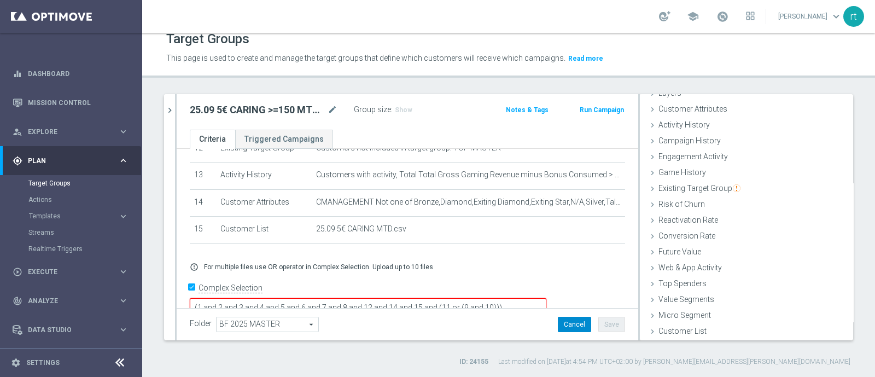
click at [558, 318] on button "Cancel" at bounding box center [574, 324] width 33 height 15
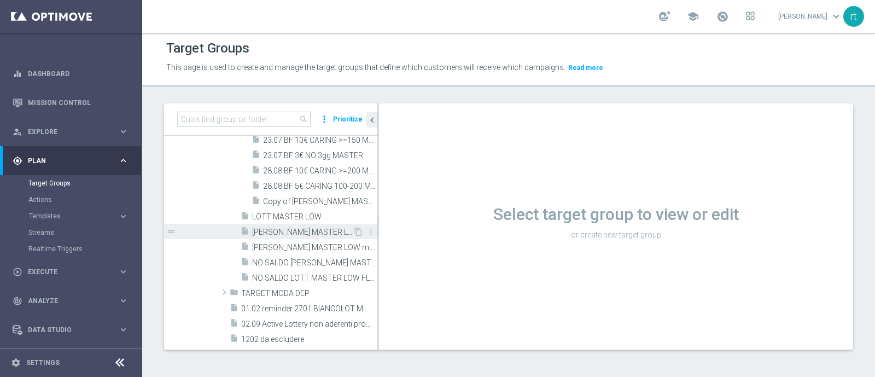
scroll to position [481, 0]
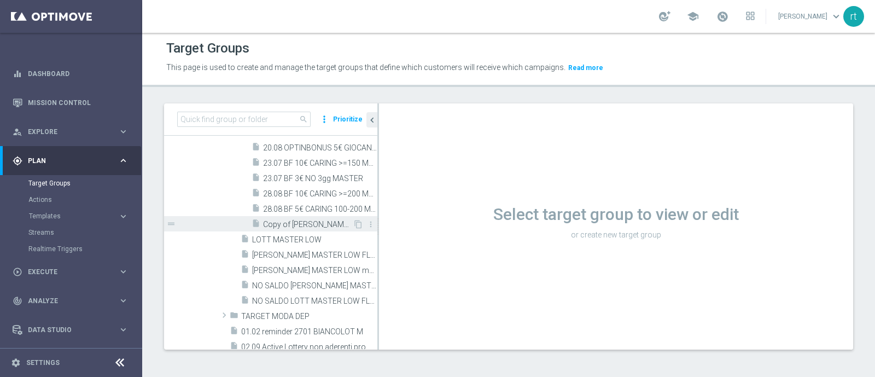
click at [316, 225] on span "Copy of LOTT MASTER LOW marg pos" at bounding box center [308, 224] width 90 height 9
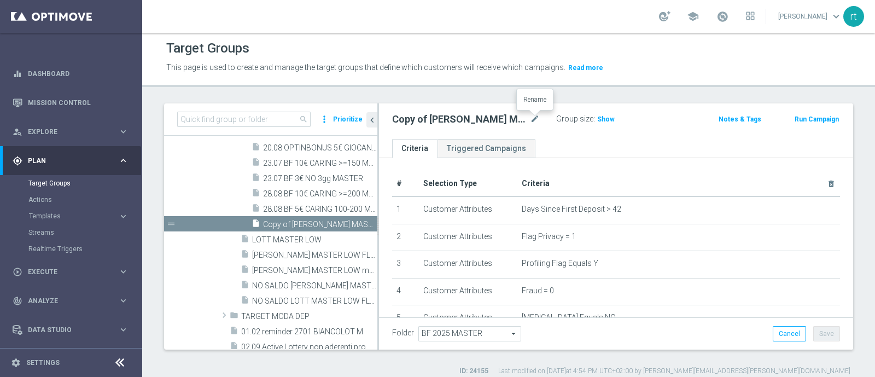
click at [536, 108] on div "Copy of LOTT MASTER LOW marg pos mode_edit Group size : Show Notes & Tags Run C…" at bounding box center [616, 121] width 474 height 36
click at [536, 116] on icon "mode_edit" at bounding box center [535, 119] width 10 height 13
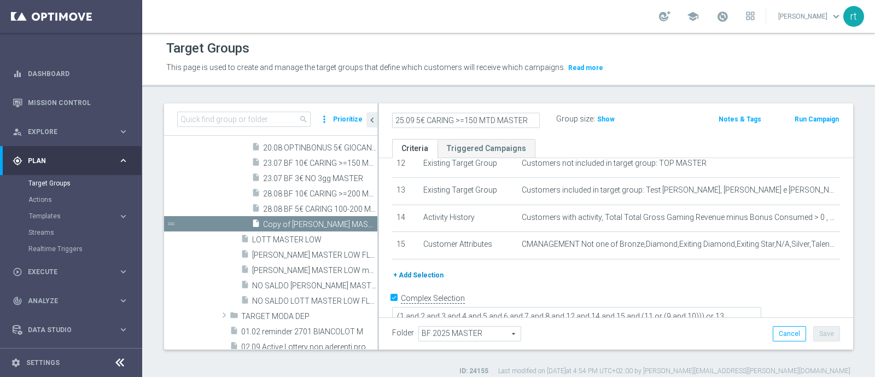
type input "25.09 5€ CARING >=150 MTD MASTER"
click at [411, 269] on button "+ Add Selection" at bounding box center [418, 275] width 52 height 12
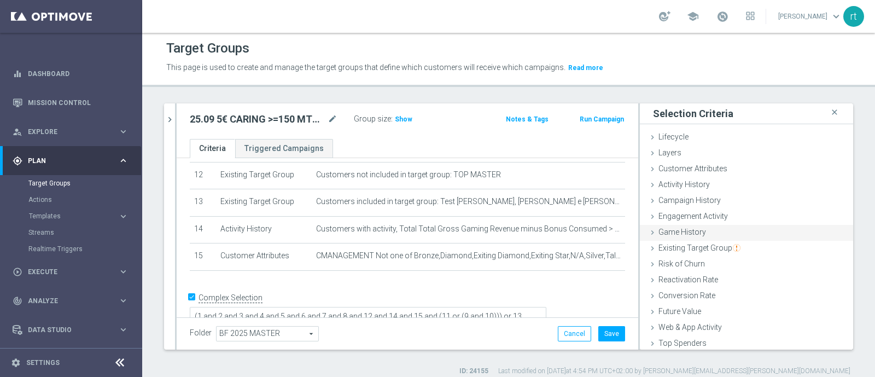
scroll to position [50, 0]
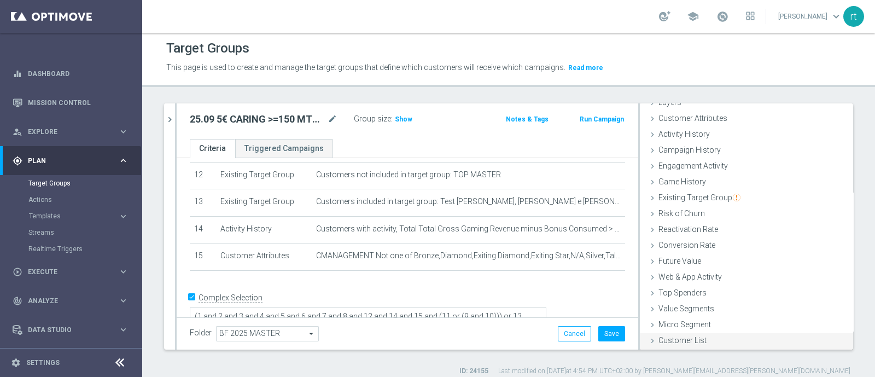
click at [681, 336] on span "Customer List" at bounding box center [682, 340] width 48 height 9
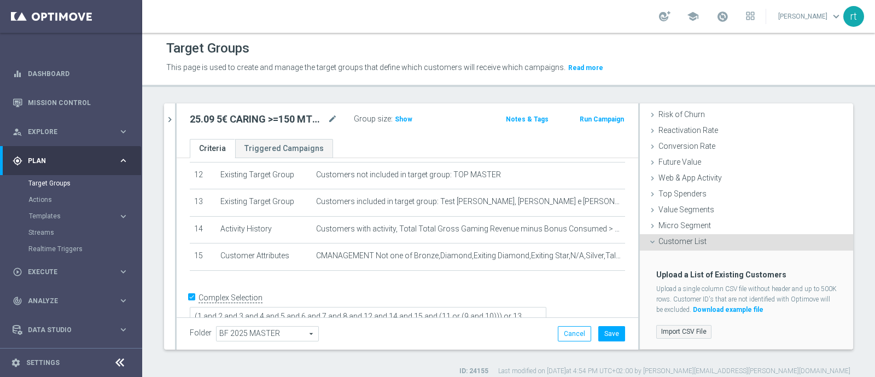
click at [681, 333] on label "Import CSV File" at bounding box center [683, 332] width 55 height 14
click at [0, 0] on input "Import CSV File" at bounding box center [0, 0] width 0 height 0
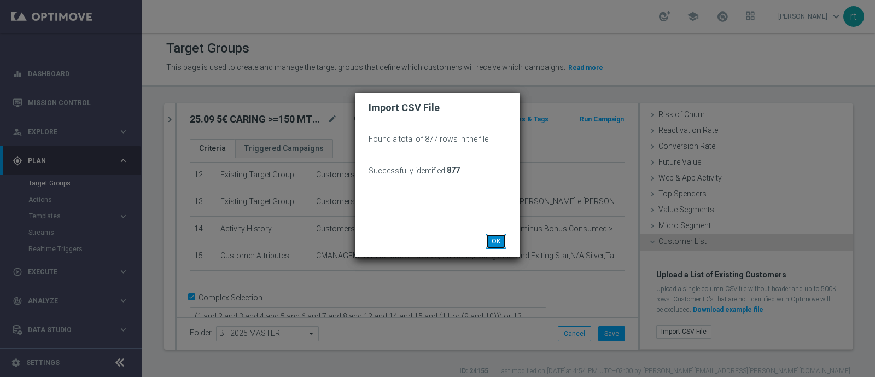
click at [495, 243] on button "OK" at bounding box center [496, 240] width 21 height 15
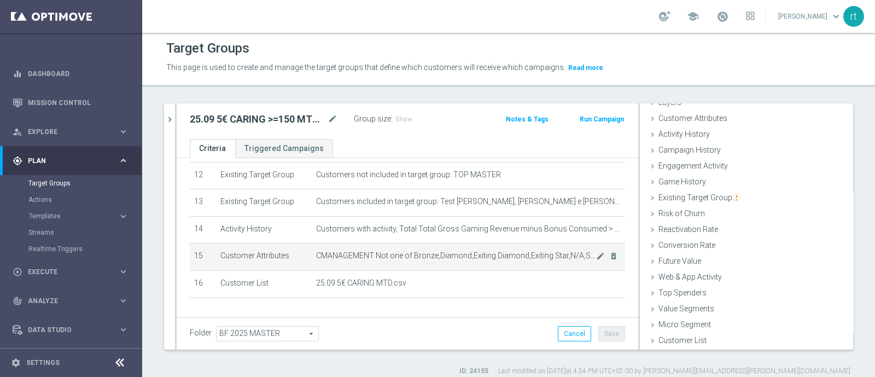
scroll to position [377, 0]
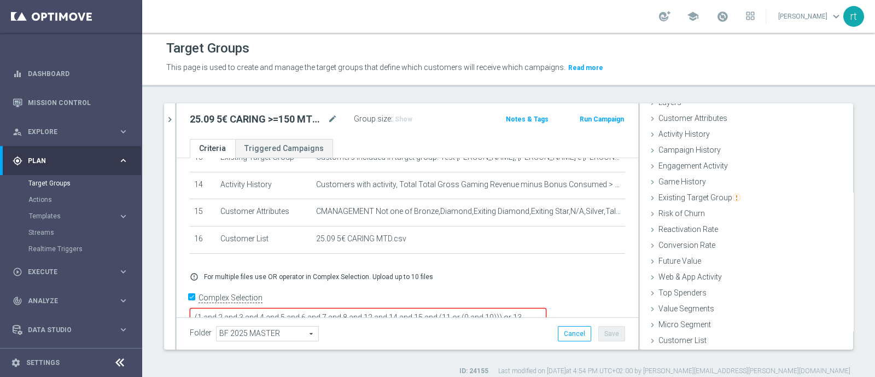
click at [514, 308] on textarea "(1 and 2 and 3 and 4 and 5 and 6 and 7 and 8 and 12 and 14 and 15 and (11 or (9…" at bounding box center [368, 317] width 357 height 19
type textarea "(1 and 2 and 3 and 4 and 5 and 6 and 7 and 8 and 12 and 14 and 15 and 16 and (1…"
click at [402, 117] on span "Show" at bounding box center [403, 119] width 17 height 8
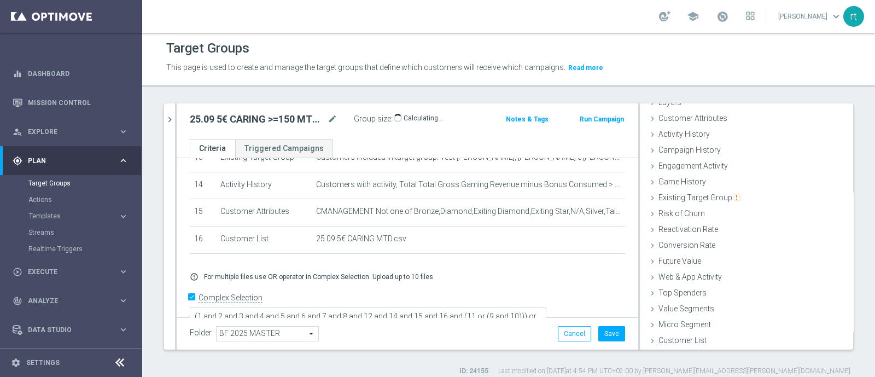
scroll to position [377, 0]
click at [610, 333] on button "Save" at bounding box center [611, 333] width 27 height 15
click at [170, 115] on icon "chevron_right" at bounding box center [170, 119] width 10 height 10
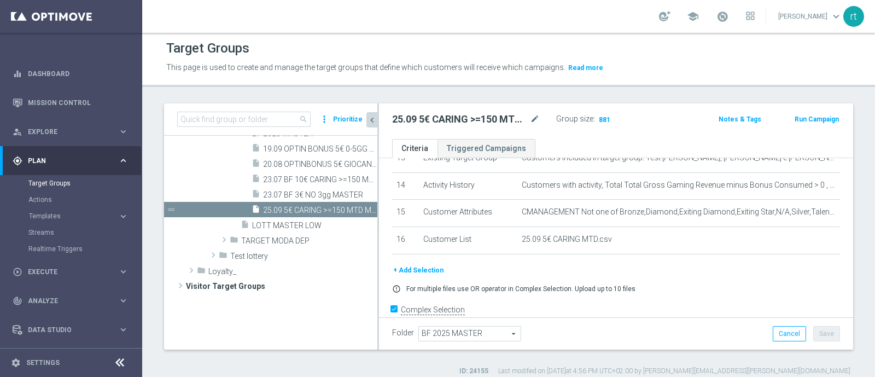
scroll to position [69, 0]
click at [534, 120] on icon "mode_edit" at bounding box center [535, 119] width 10 height 13
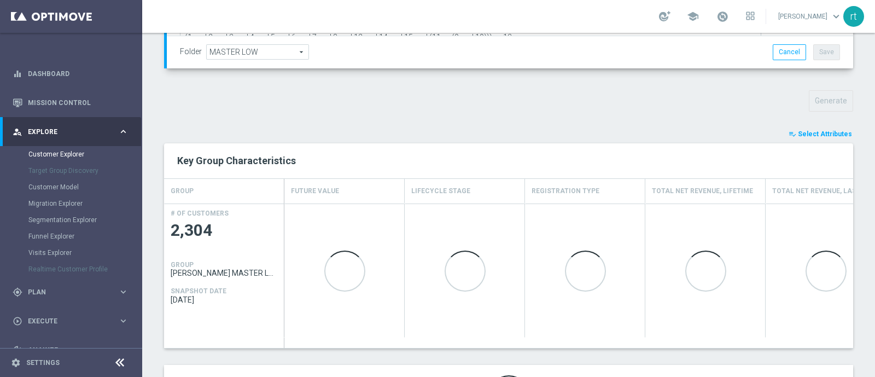
scroll to position [343, 0]
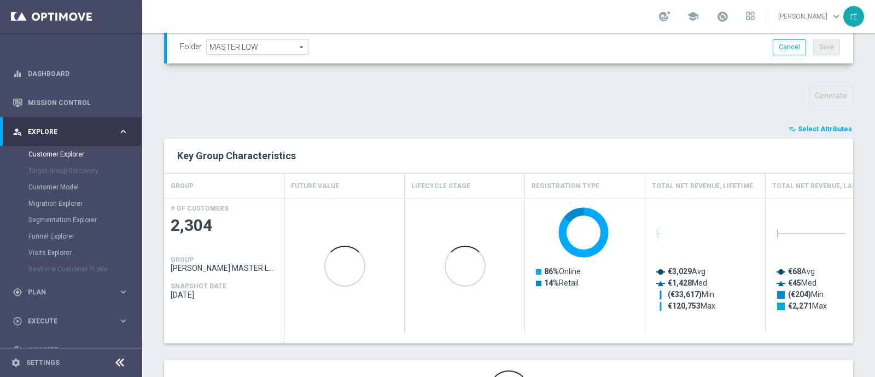
click at [801, 123] on button "playlist_add_check Select Attributes" at bounding box center [820, 129] width 66 height 12
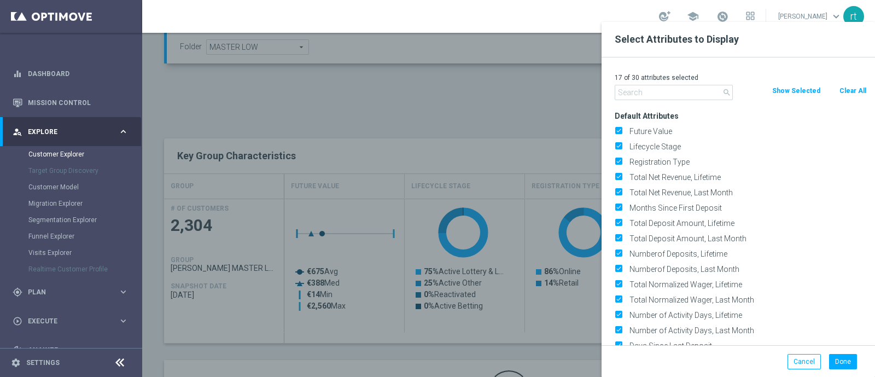
click at [852, 95] on button "Clear All" at bounding box center [852, 91] width 29 height 12
checkbox input "false"
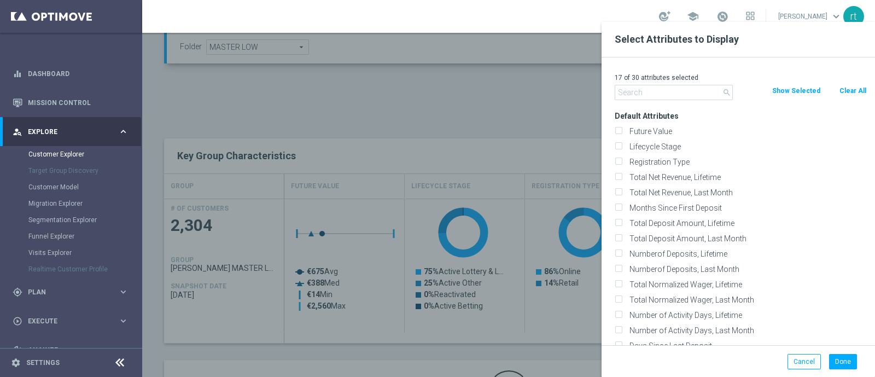
checkbox input "false"
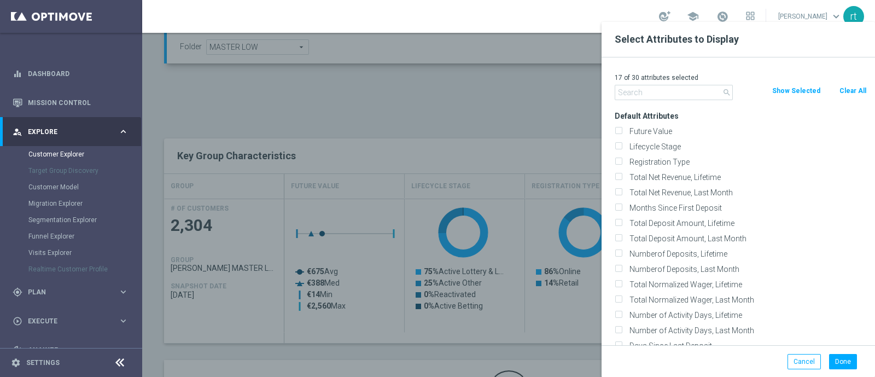
checkbox input "false"
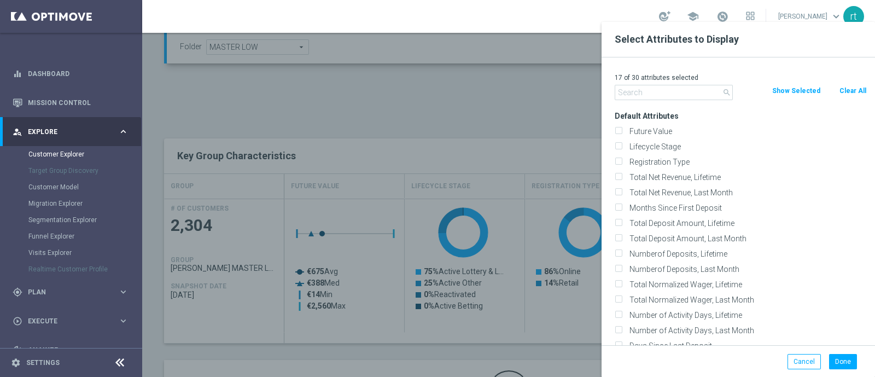
checkbox input "false"
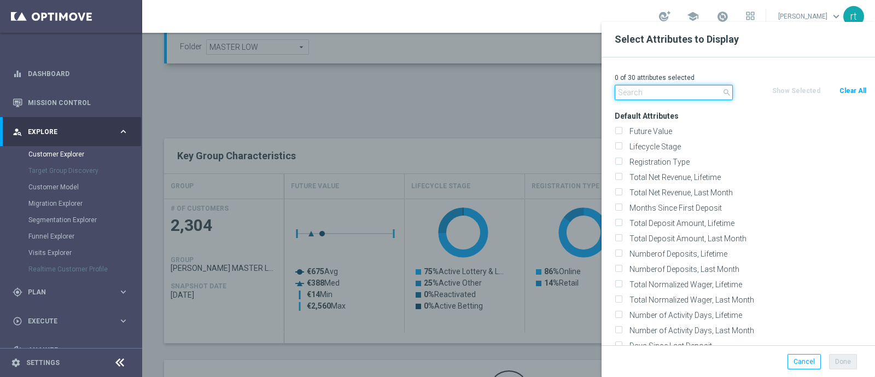
click at [675, 97] on input "text" at bounding box center [674, 92] width 118 height 15
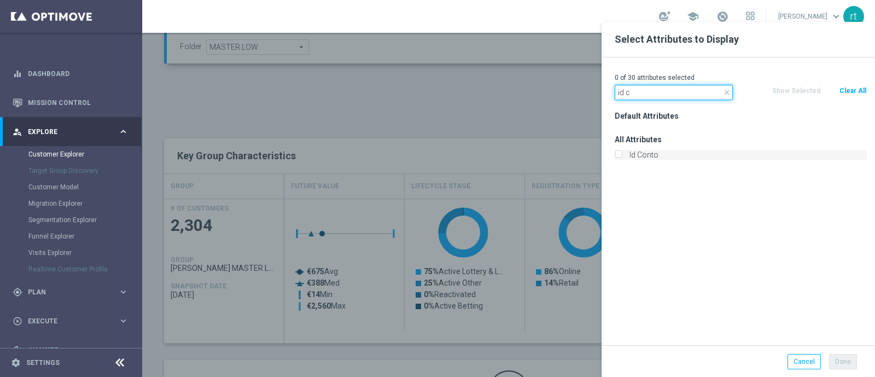
type input "id c"
click at [645, 154] on label "Id Conto" at bounding box center [746, 155] width 241 height 10
click at [622, 154] on input "Id Conto" at bounding box center [618, 156] width 7 height 7
checkbox input "true"
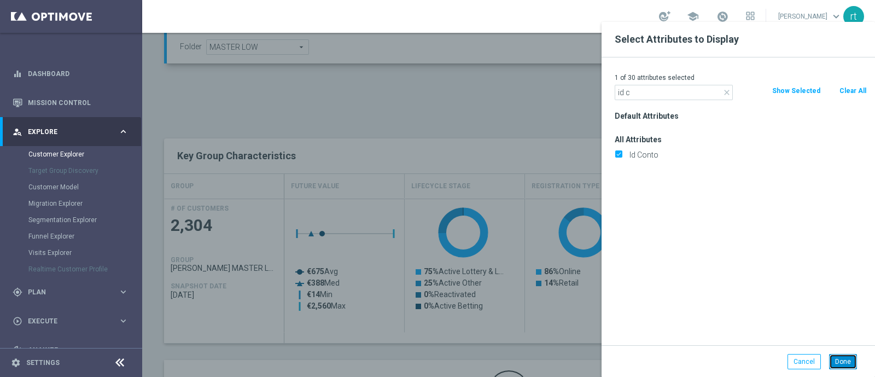
click at [846, 357] on button "Done" at bounding box center [843, 361] width 28 height 15
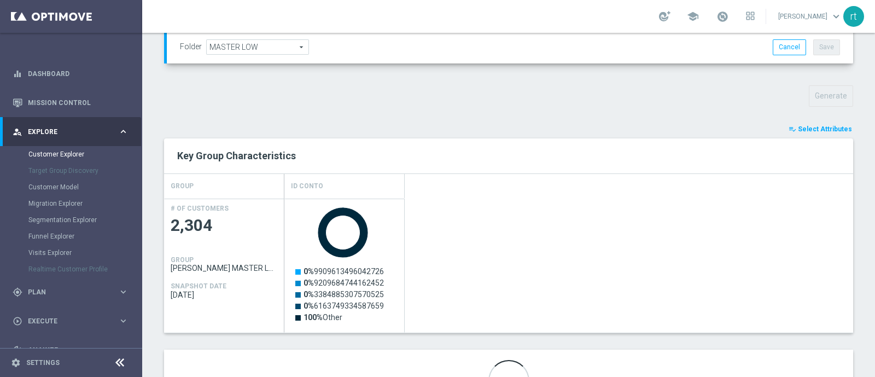
scroll to position [404, 0]
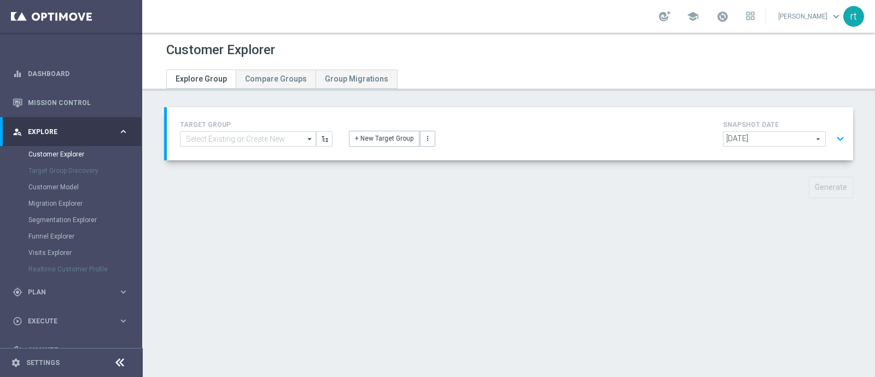
type input "[PERSON_NAME] MASTER LOW marg pos"
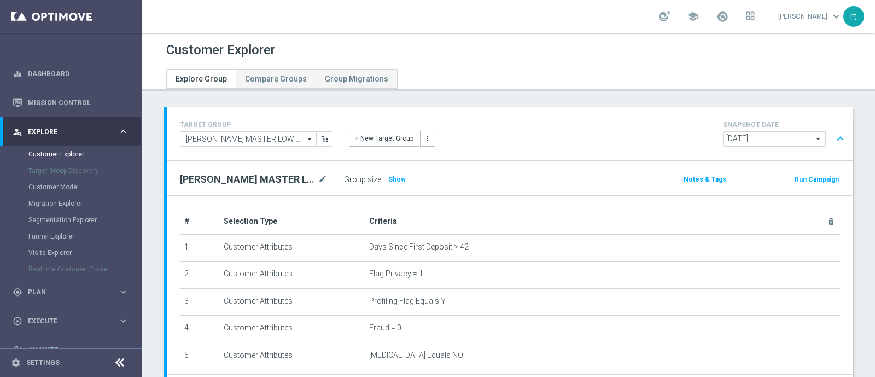
scroll to position [98, 0]
click at [728, 11] on span at bounding box center [722, 16] width 12 height 12
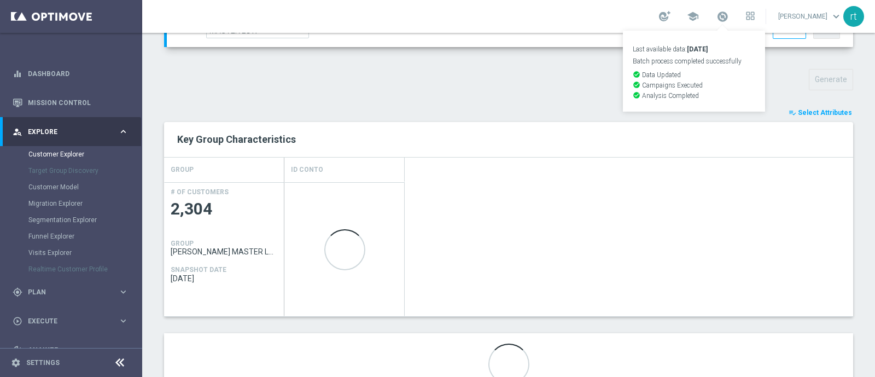
scroll to position [404, 0]
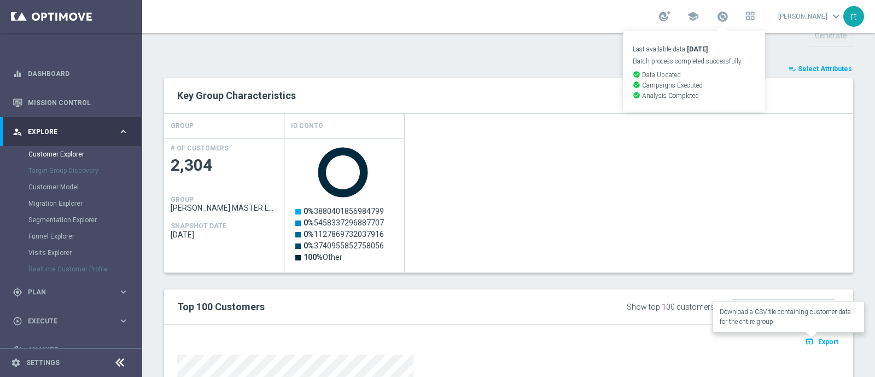
click at [818, 342] on span "Export" at bounding box center [828, 342] width 20 height 8
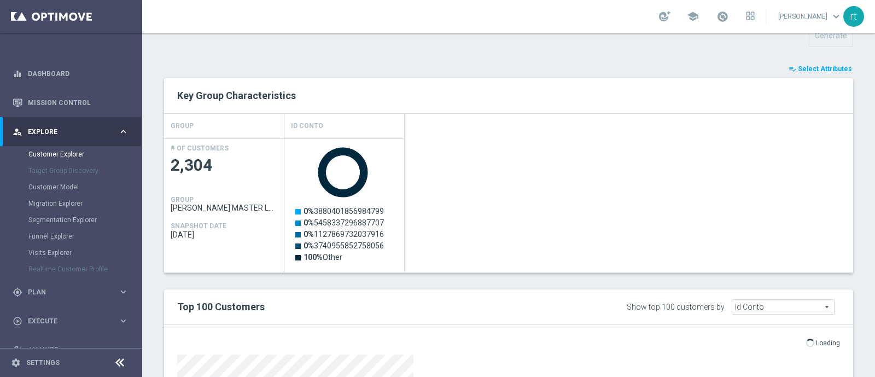
scroll to position [560, 0]
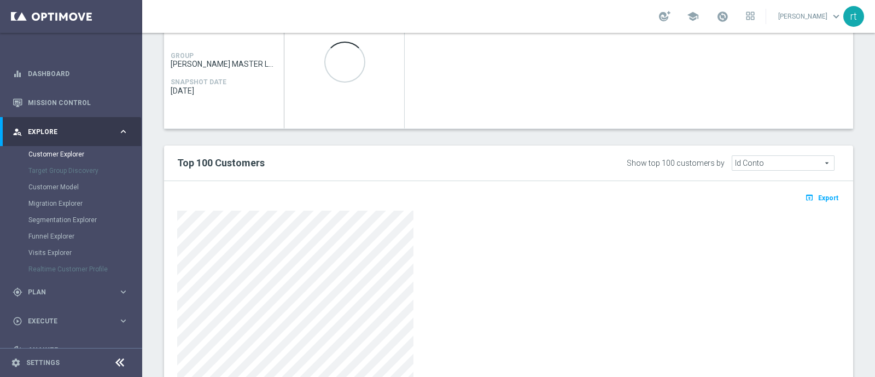
scroll to position [637, 0]
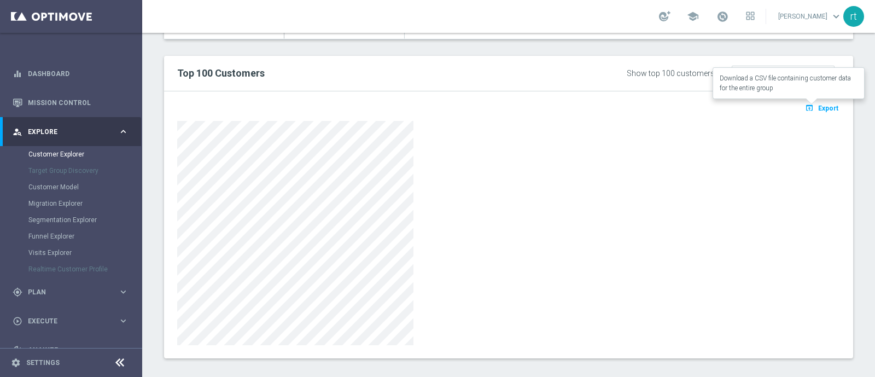
click at [807, 107] on icon "open_in_browser" at bounding box center [810, 107] width 11 height 9
